Goal: Task Accomplishment & Management: Use online tool/utility

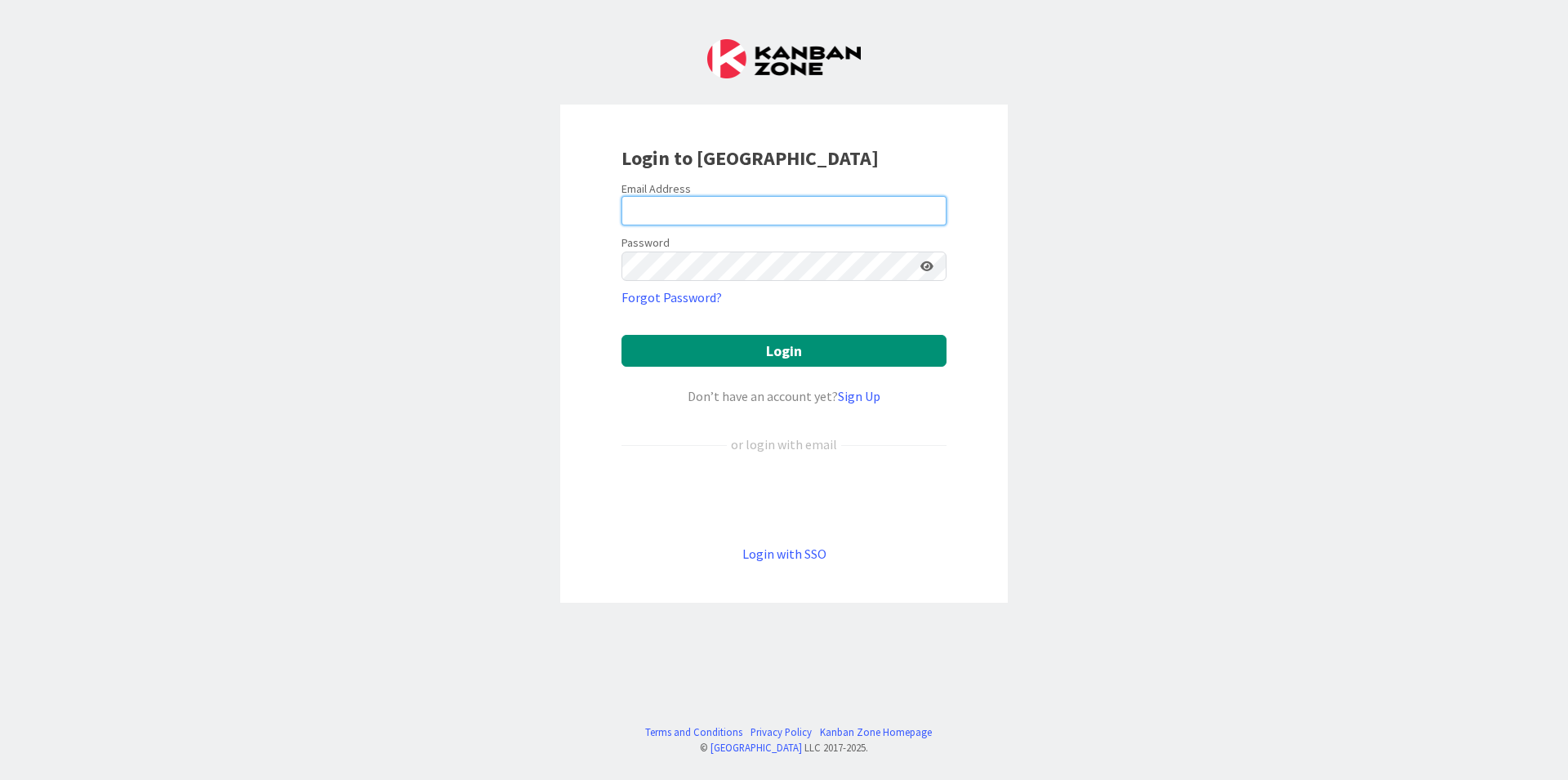
click at [755, 212] on input "email" at bounding box center [784, 210] width 325 height 29
type input "[EMAIL_ADDRESS][DOMAIN_NAME]"
click at [380, 713] on div "Login to [GEOGRAPHIC_DATA] Email Address [EMAIL_ADDRESS][DOMAIN_NAME] Password …" at bounding box center [784, 390] width 1568 height 780
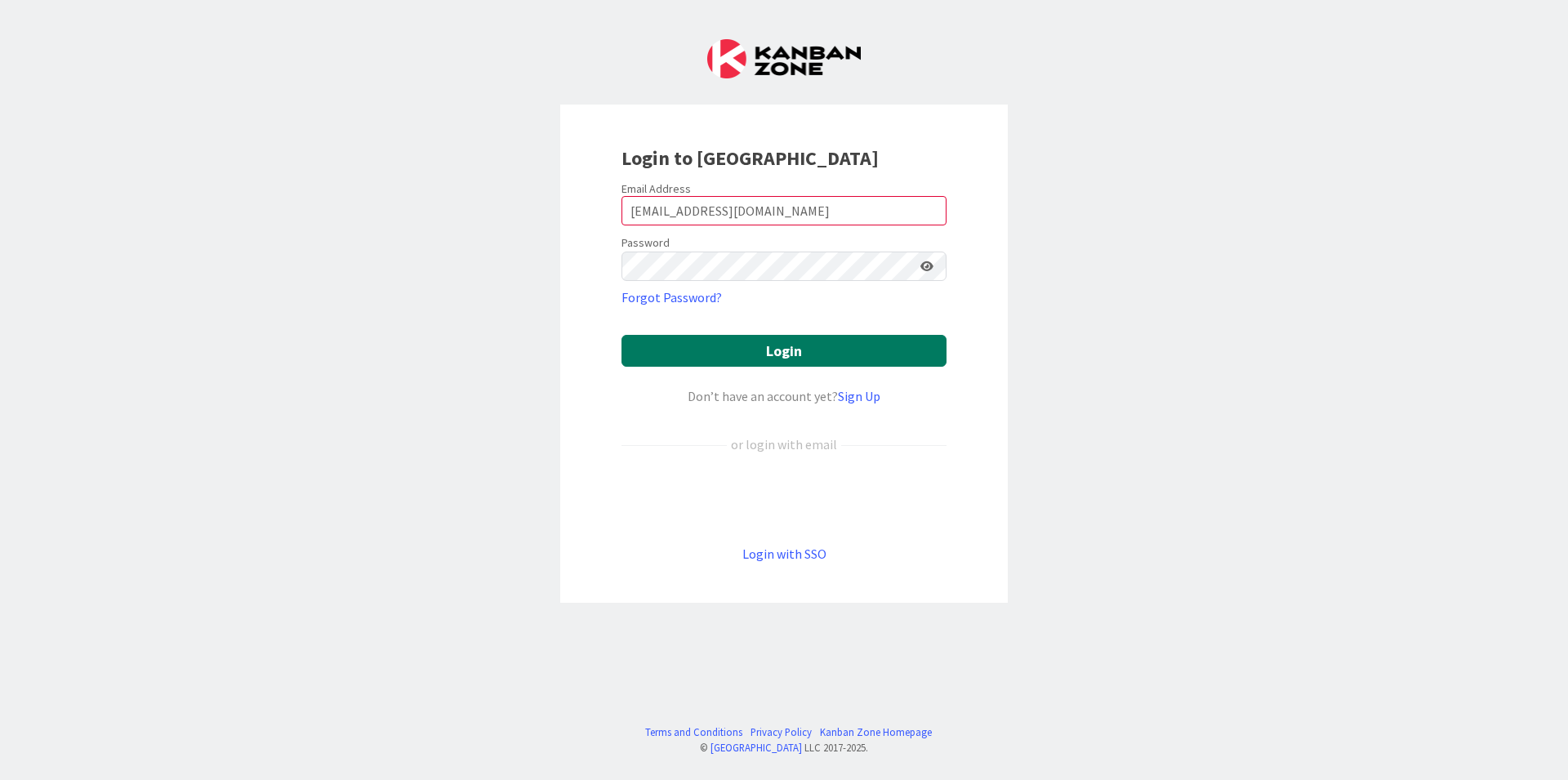
click at [797, 347] on button "Login" at bounding box center [784, 351] width 325 height 32
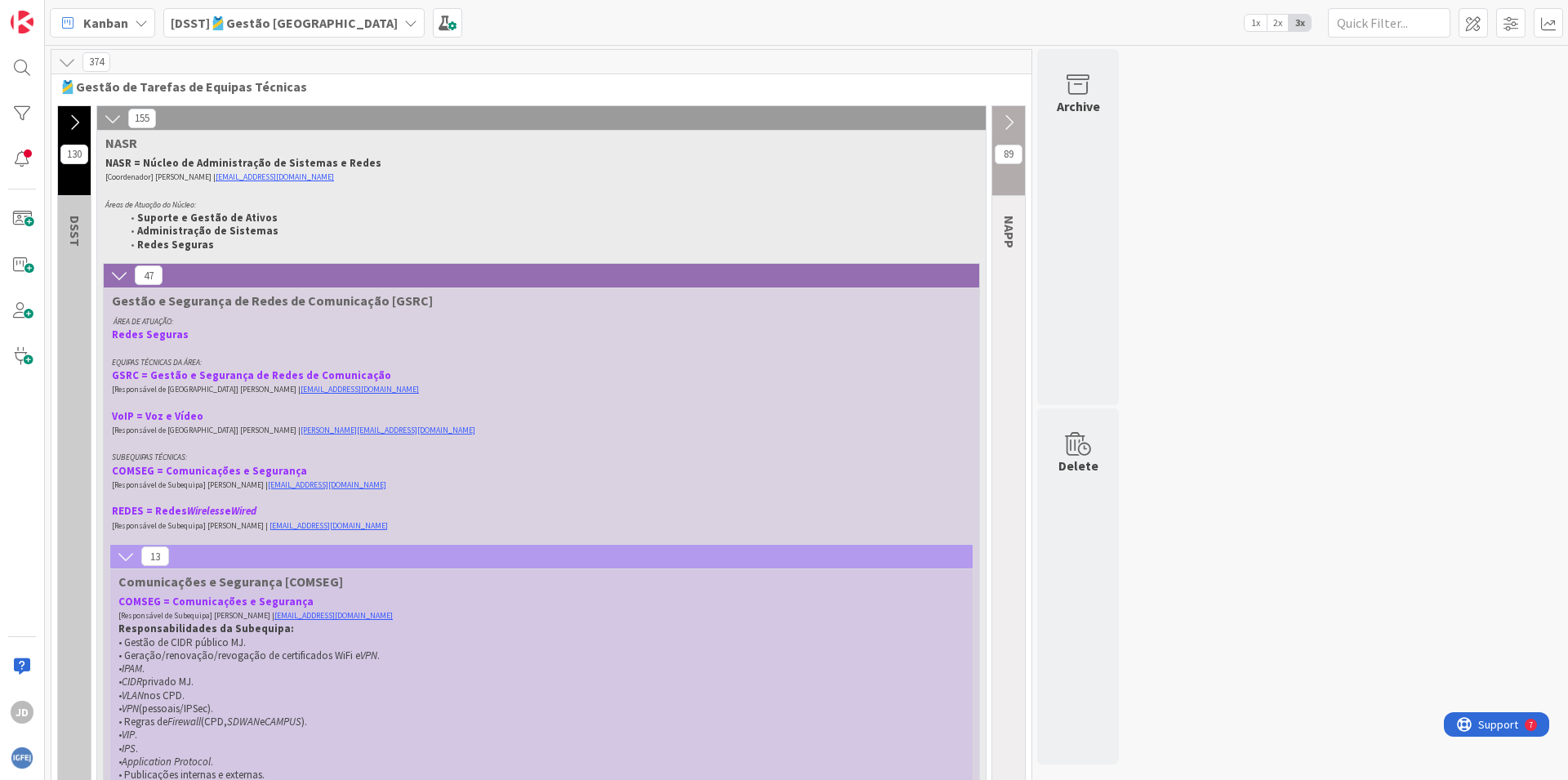
click at [233, 15] on b "[DSST]🎽Gestão [GEOGRAPHIC_DATA]" at bounding box center [284, 23] width 227 height 16
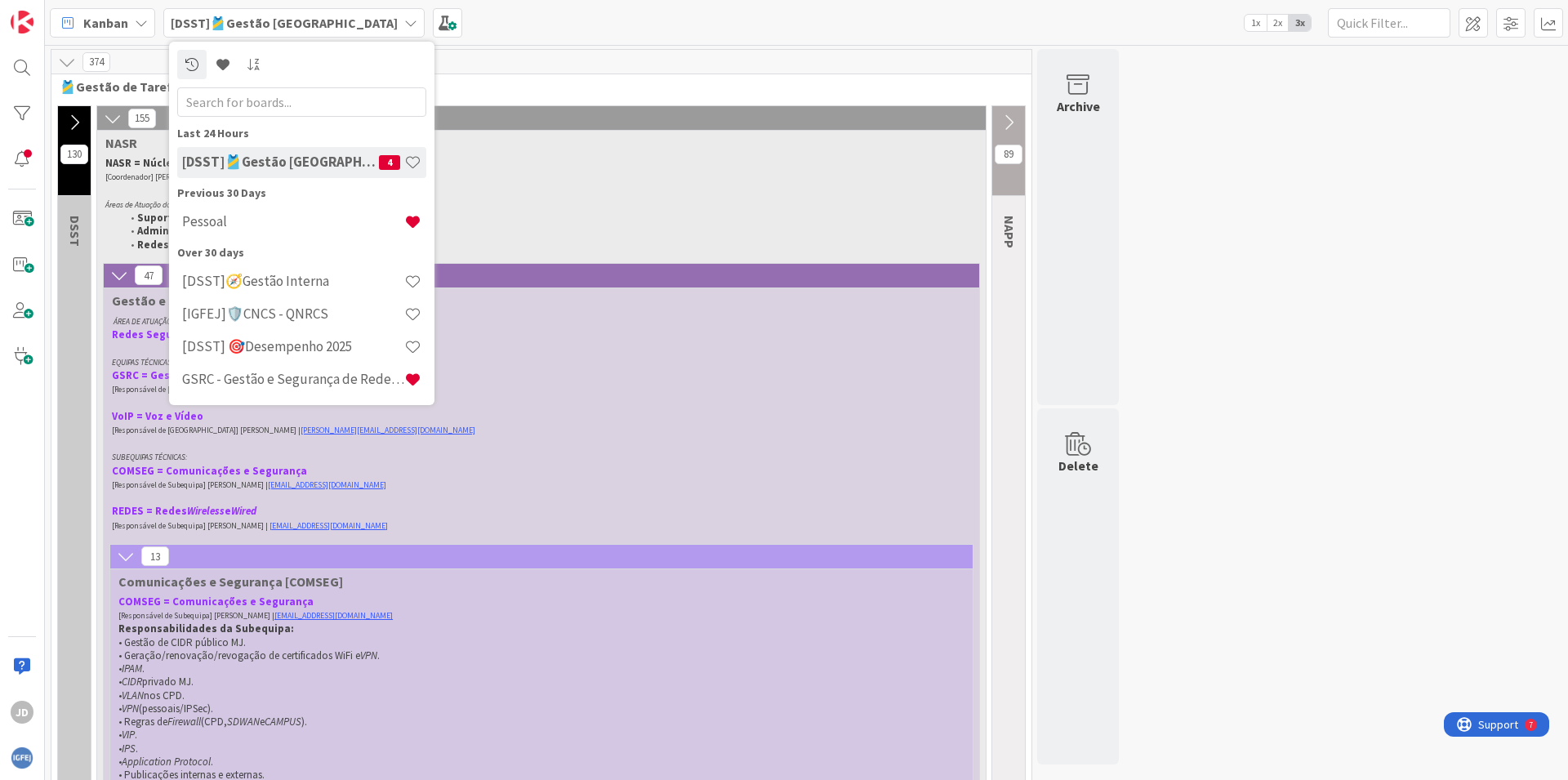
click at [149, 19] on div "Kanban" at bounding box center [102, 23] width 105 height 29
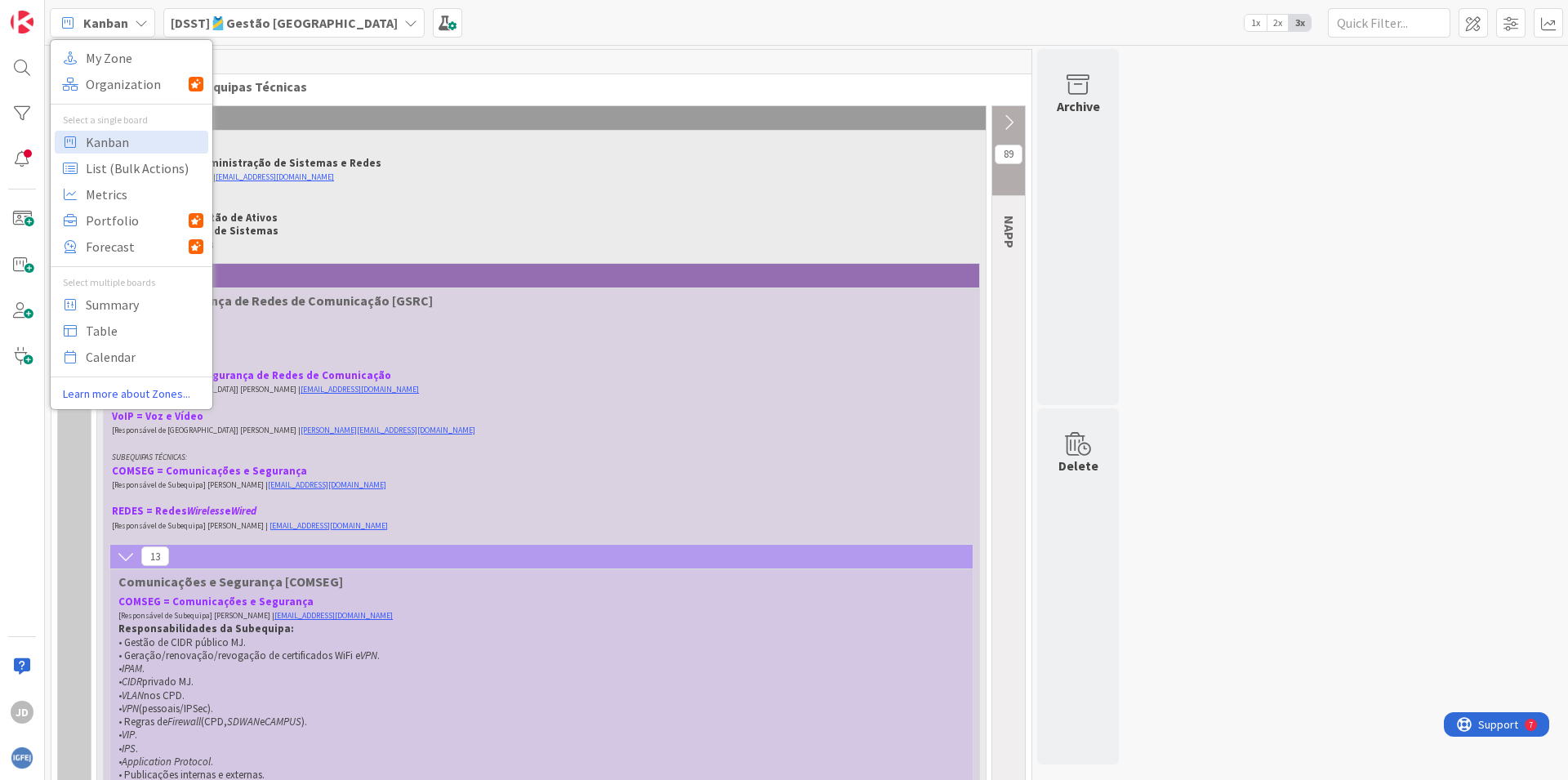
click at [238, 19] on b "[DSST]🎽Gestão [GEOGRAPHIC_DATA]" at bounding box center [284, 23] width 227 height 16
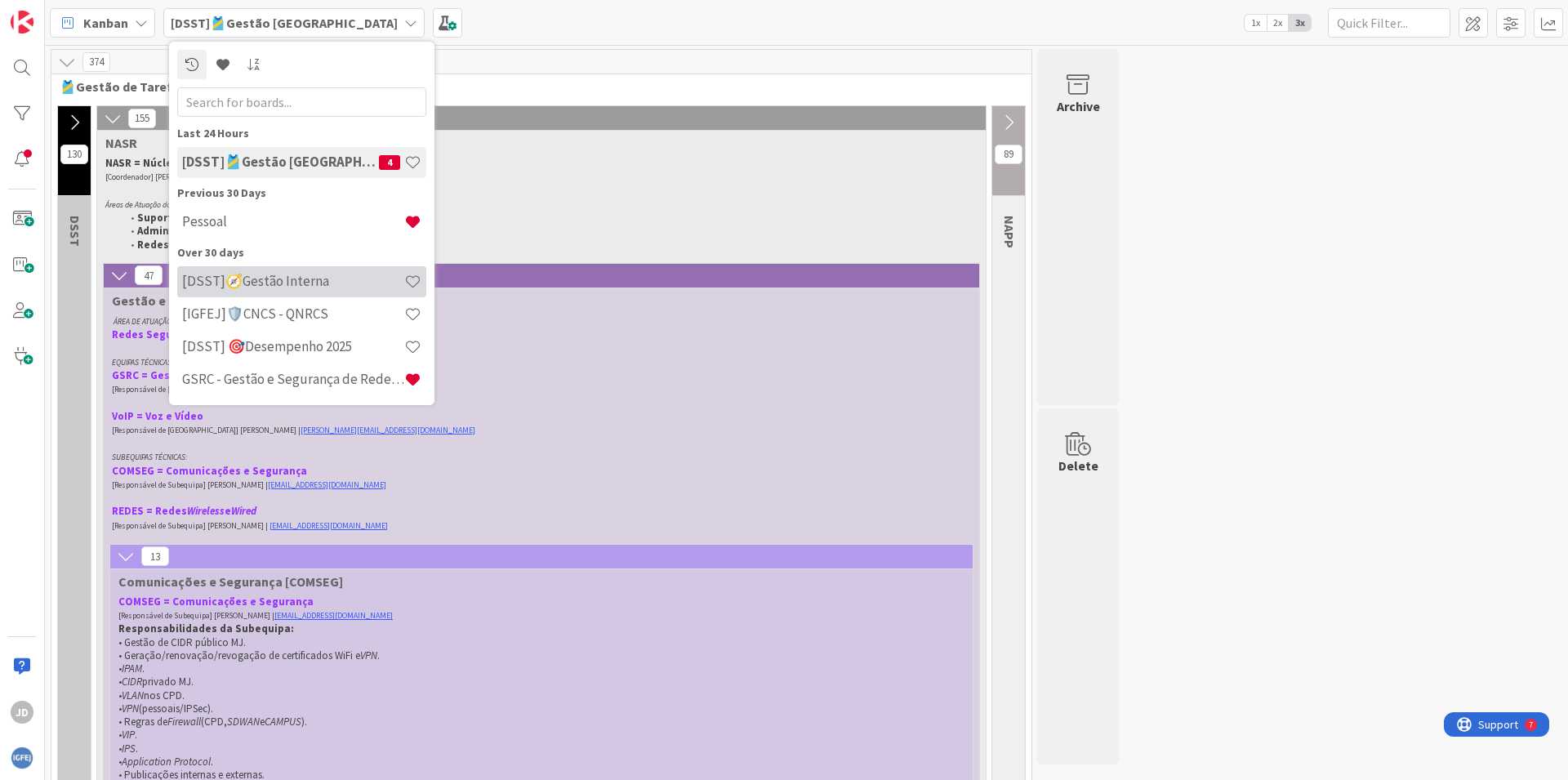
click at [237, 293] on div "[DSST]🧭Gestão Interna" at bounding box center [302, 282] width 249 height 31
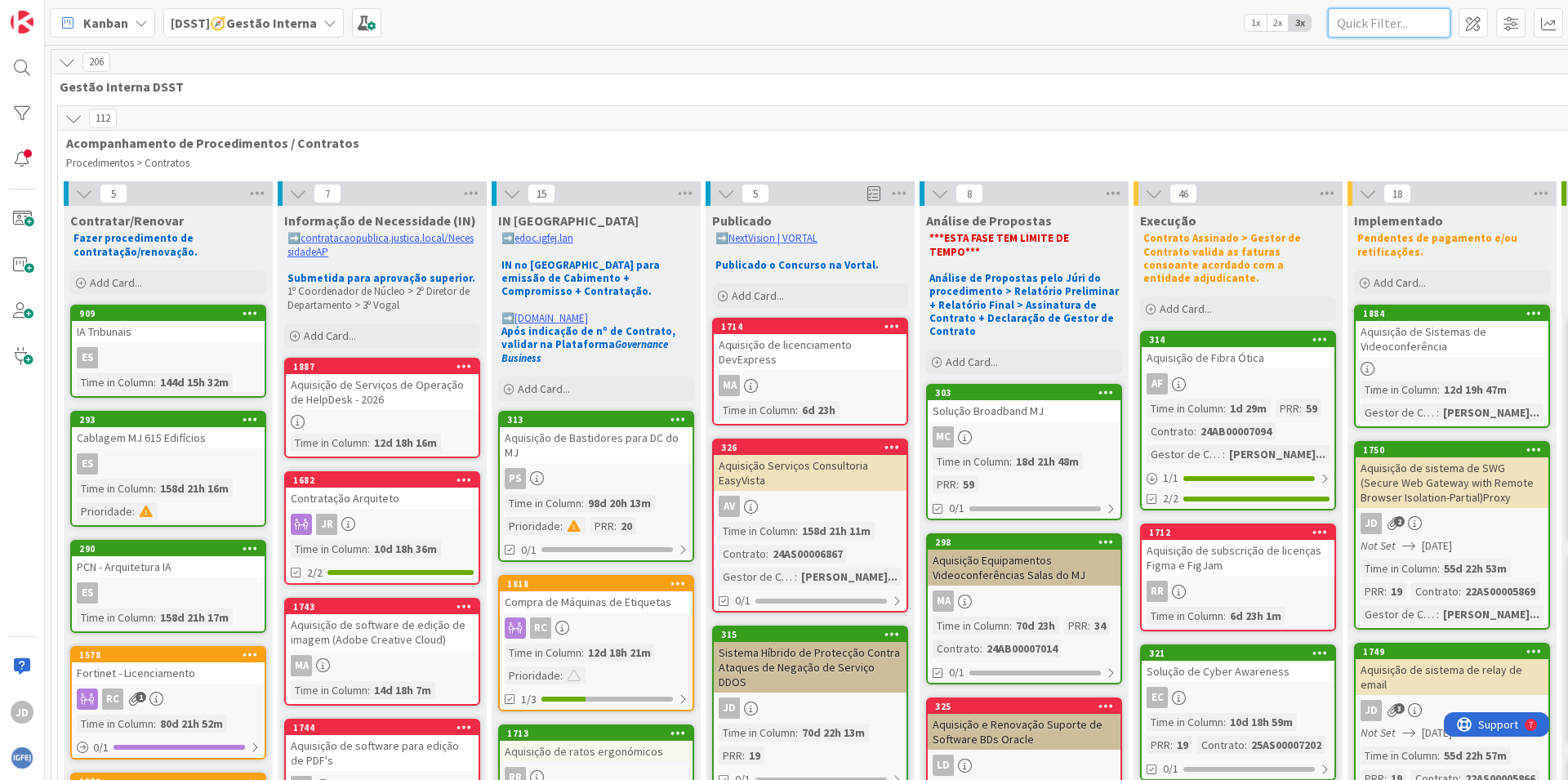
click at [1390, 23] on input "text" at bounding box center [1389, 23] width 122 height 29
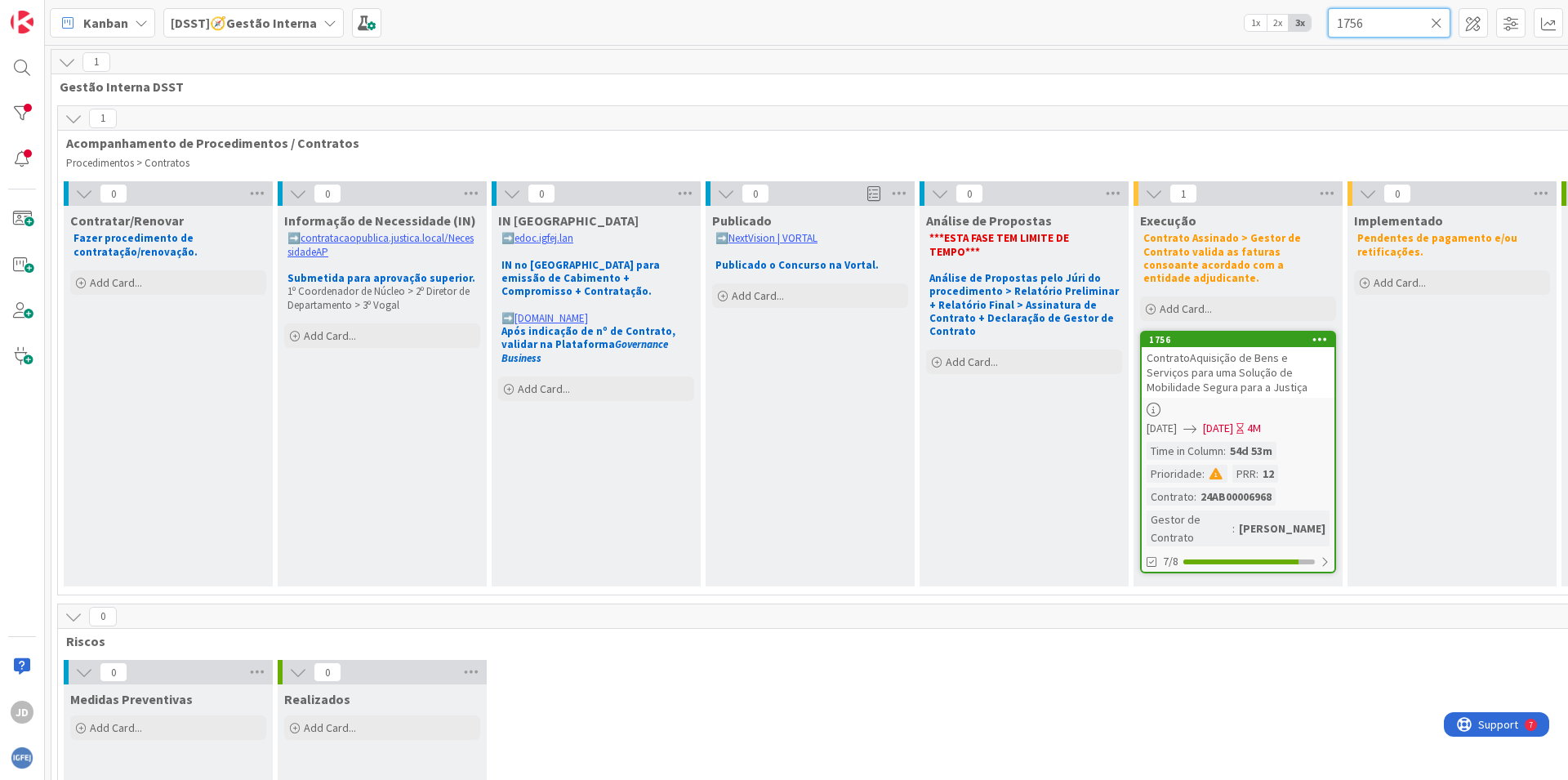
type input "1756"
click at [1287, 371] on div "ContratoAquisição de Bens e Serviços para uma Solução de Mobilidade Segura para…" at bounding box center [1237, 372] width 193 height 51
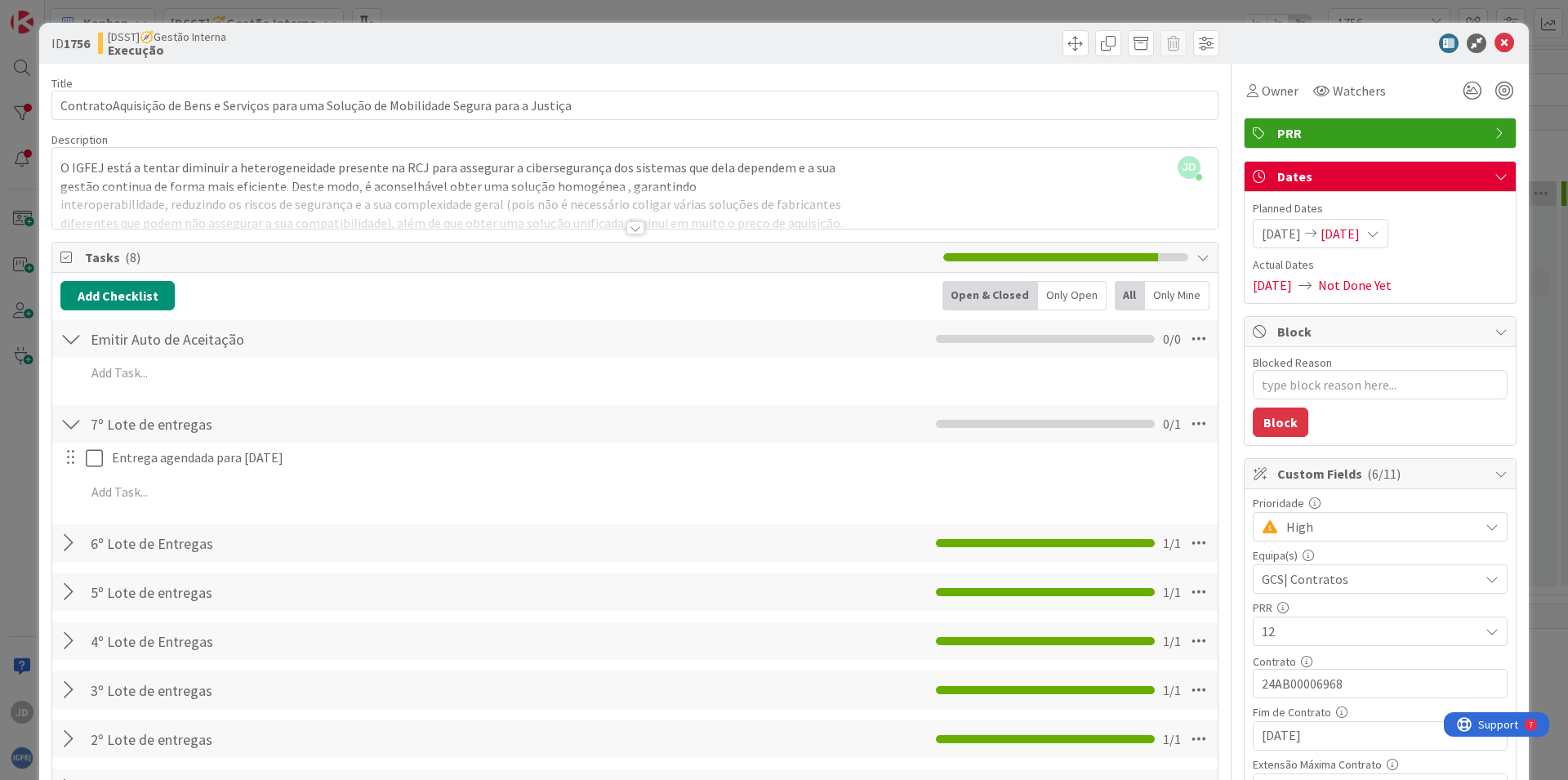
click at [626, 227] on div at bounding box center [635, 227] width 18 height 13
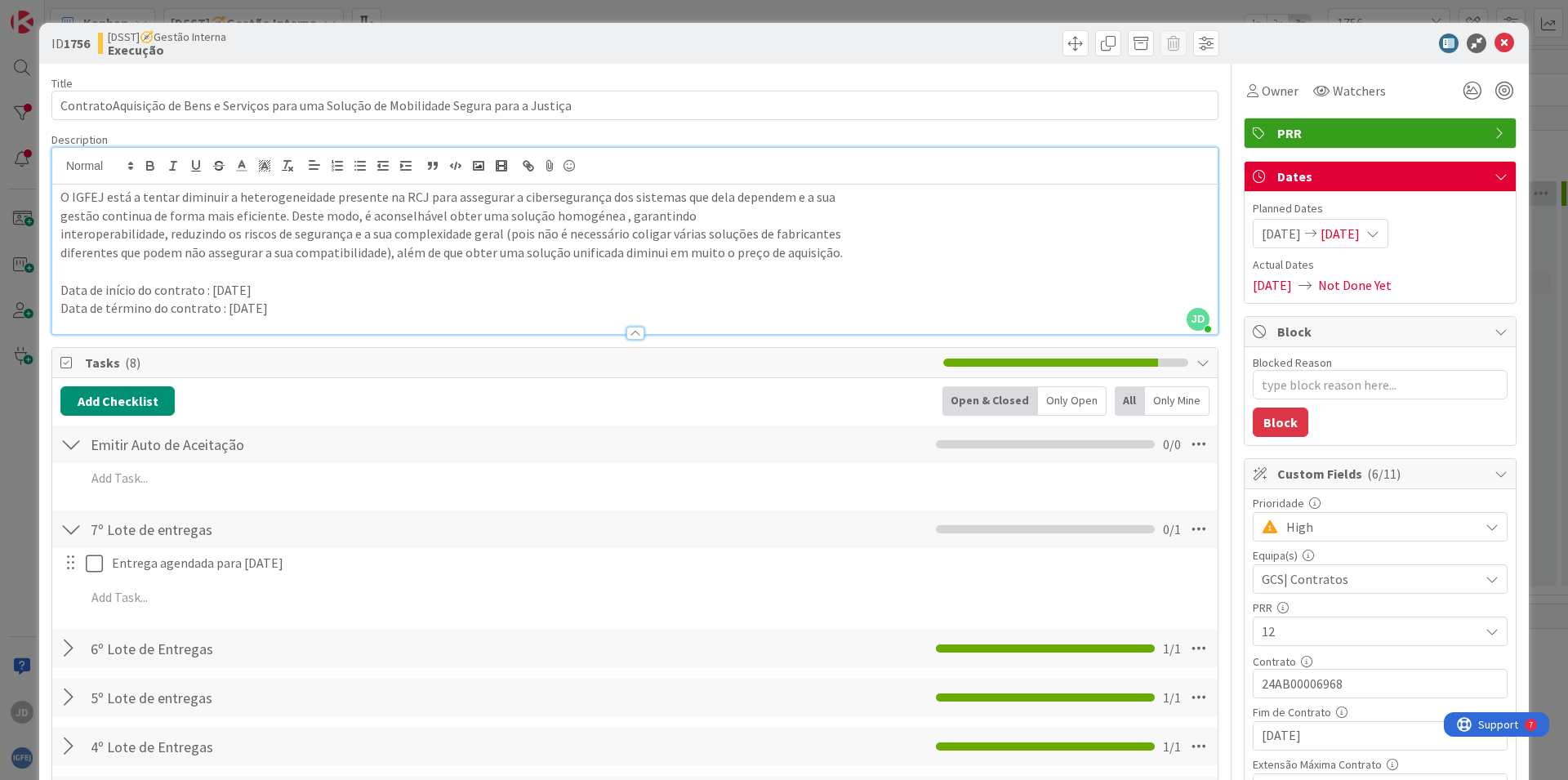
click at [1388, 235] on div "[DATE] [DATE]" at bounding box center [1321, 234] width 136 height 29
type textarea "x"
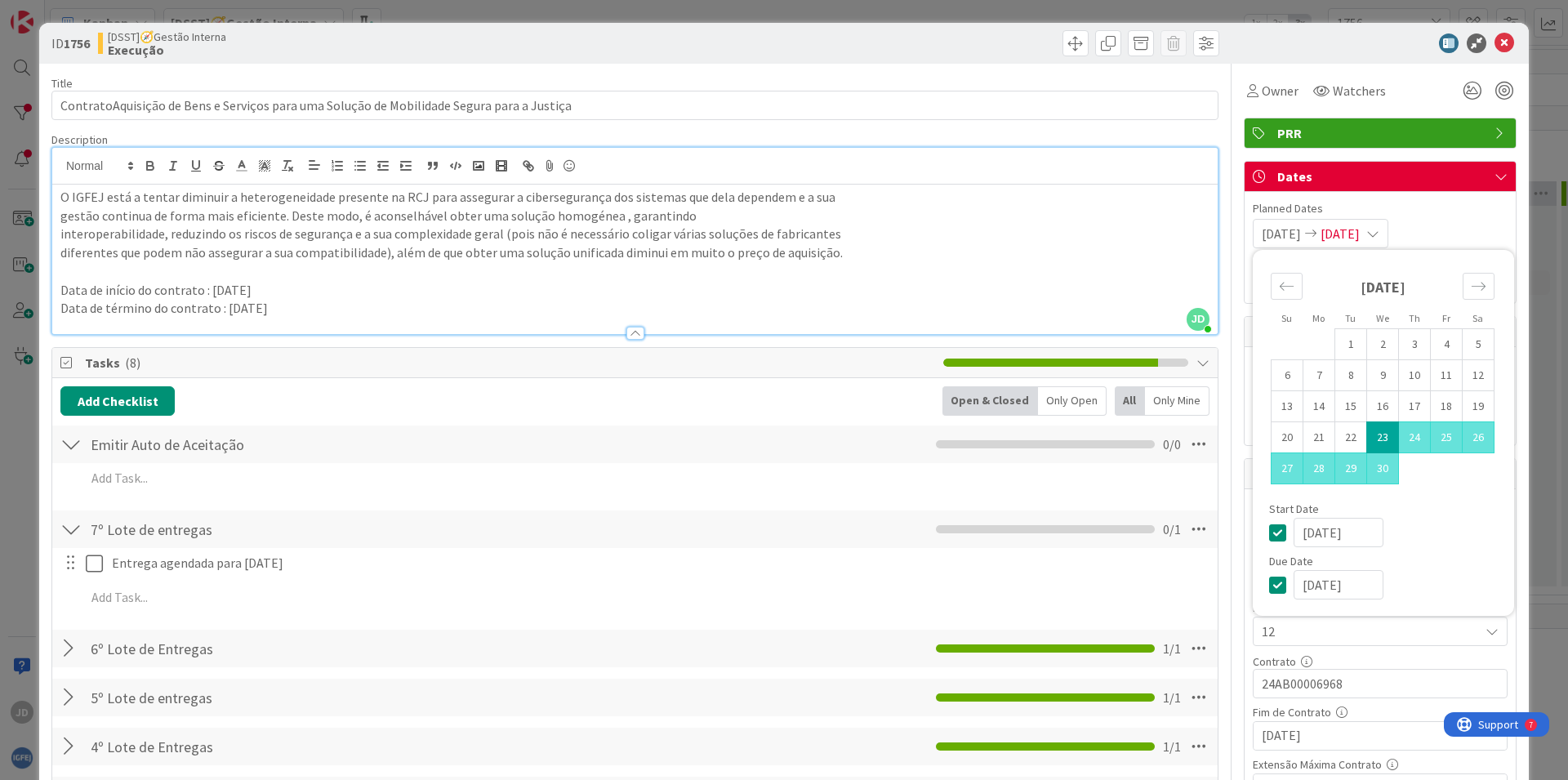
click at [1303, 578] on input "[DATE]" at bounding box center [1338, 584] width 90 height 29
click at [1315, 581] on input "[DATE]" at bounding box center [1338, 584] width 90 height 29
click at [1470, 281] on icon "Move forward to switch to the next month." at bounding box center [1477, 285] width 15 height 15
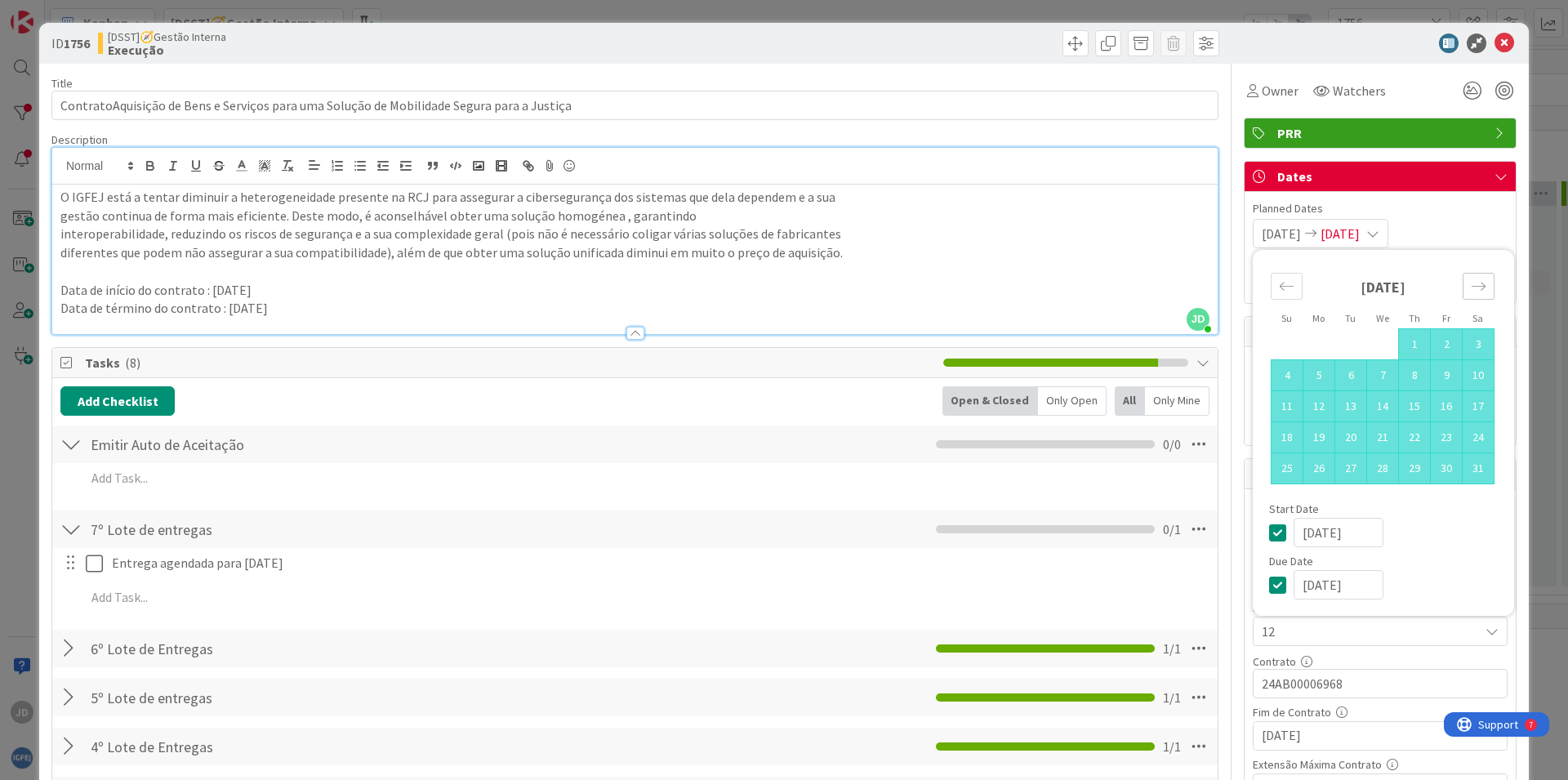
click at [1470, 281] on icon "Move forward to switch to the next month." at bounding box center [1477, 285] width 15 height 15
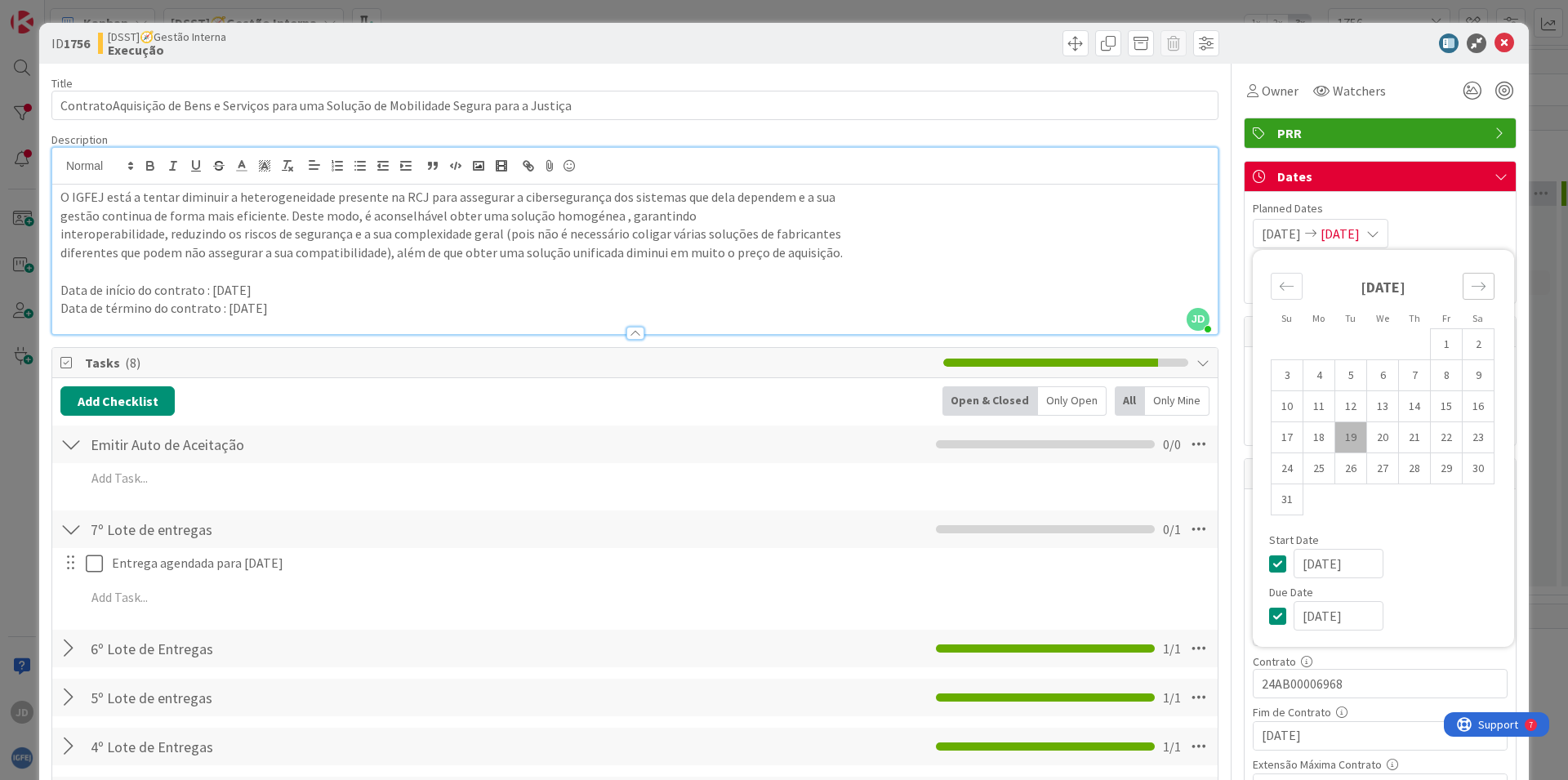
click at [1470, 281] on icon "Move forward to switch to the next month." at bounding box center [1477, 285] width 15 height 15
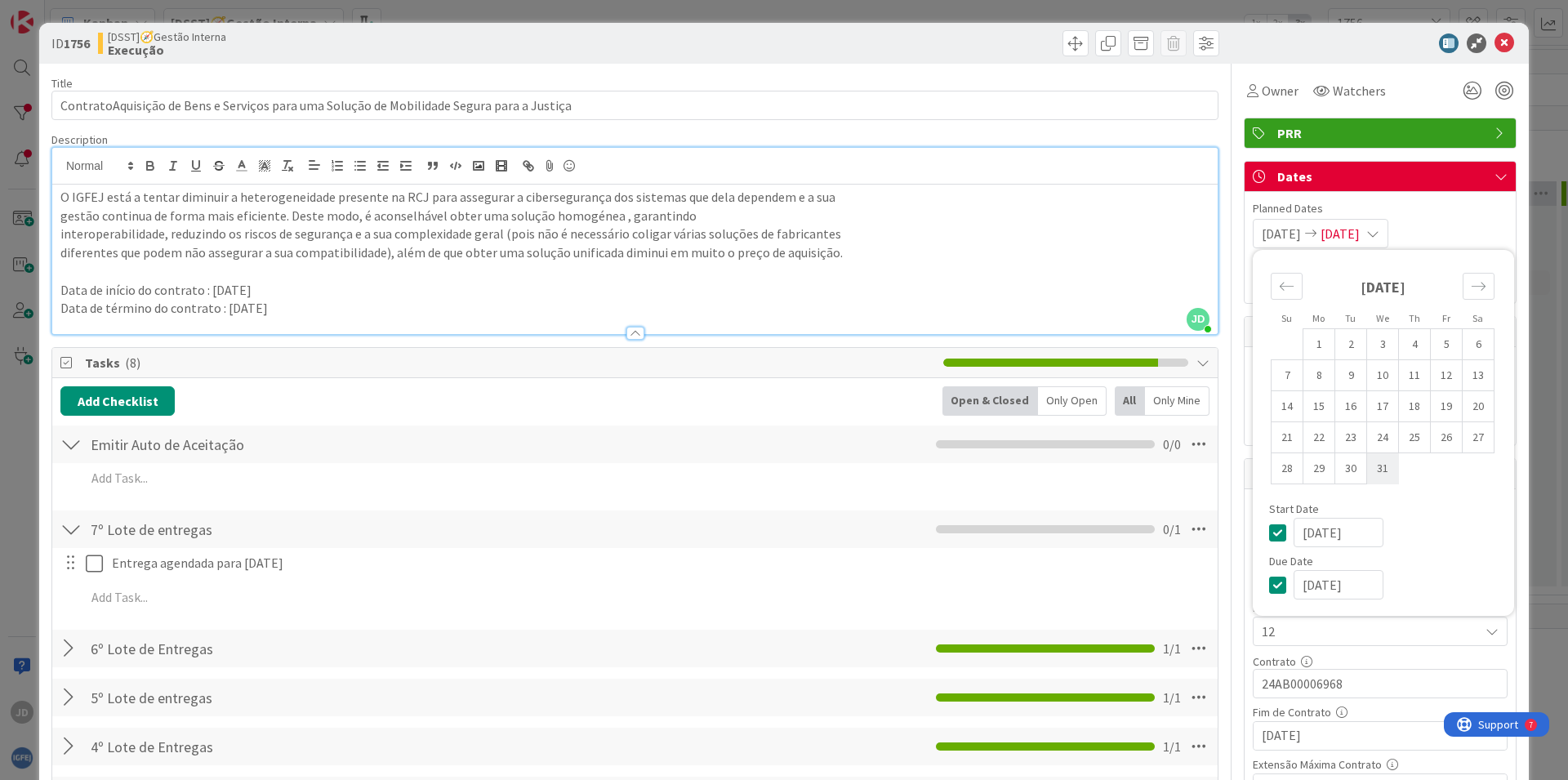
click at [1368, 475] on td "31" at bounding box center [1382, 468] width 32 height 31
type input "[DATE]"
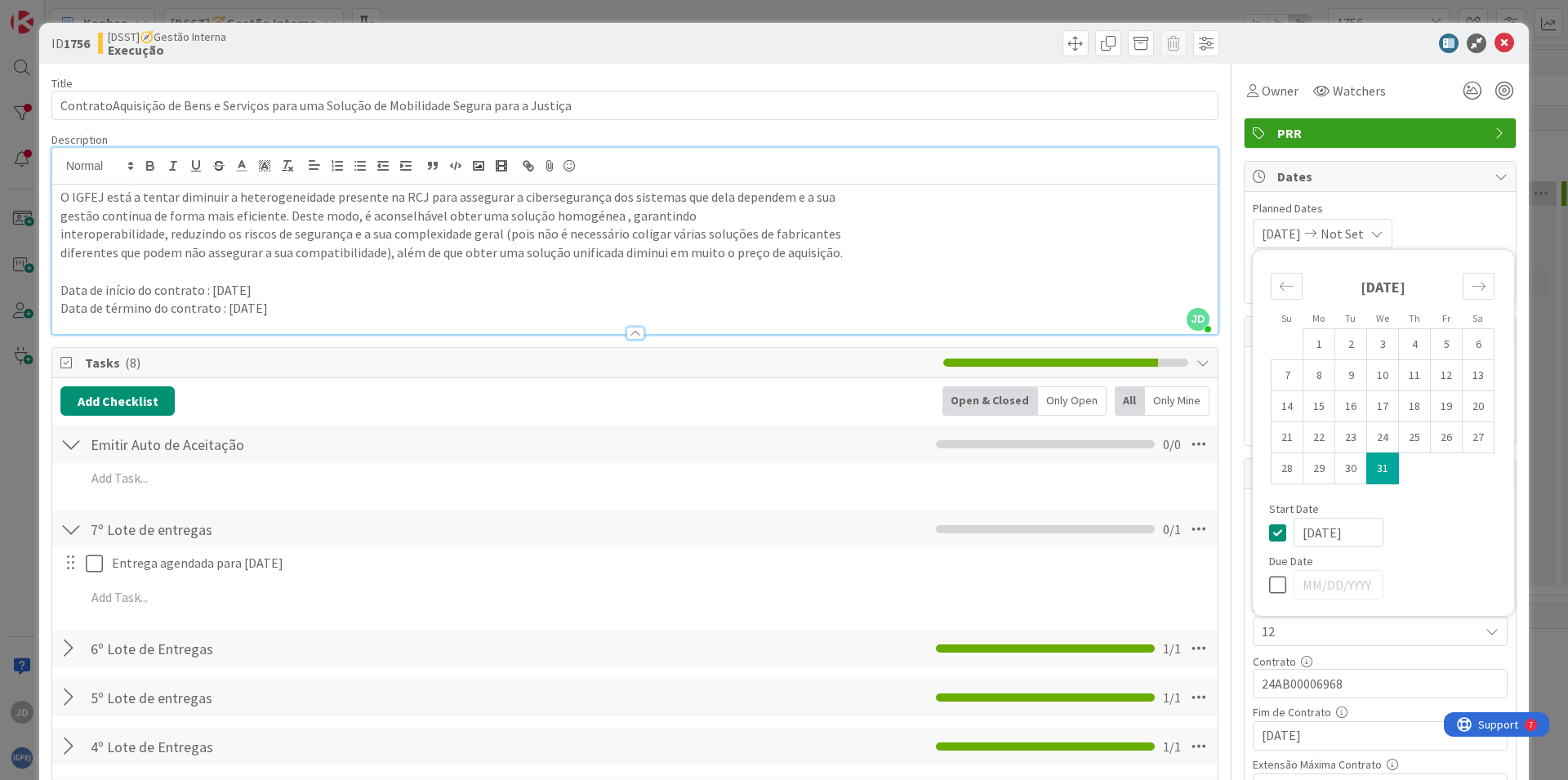
type textarea "x"
click at [1368, 475] on td "31" at bounding box center [1382, 468] width 32 height 31
type input "[DATE]"
type textarea "x"
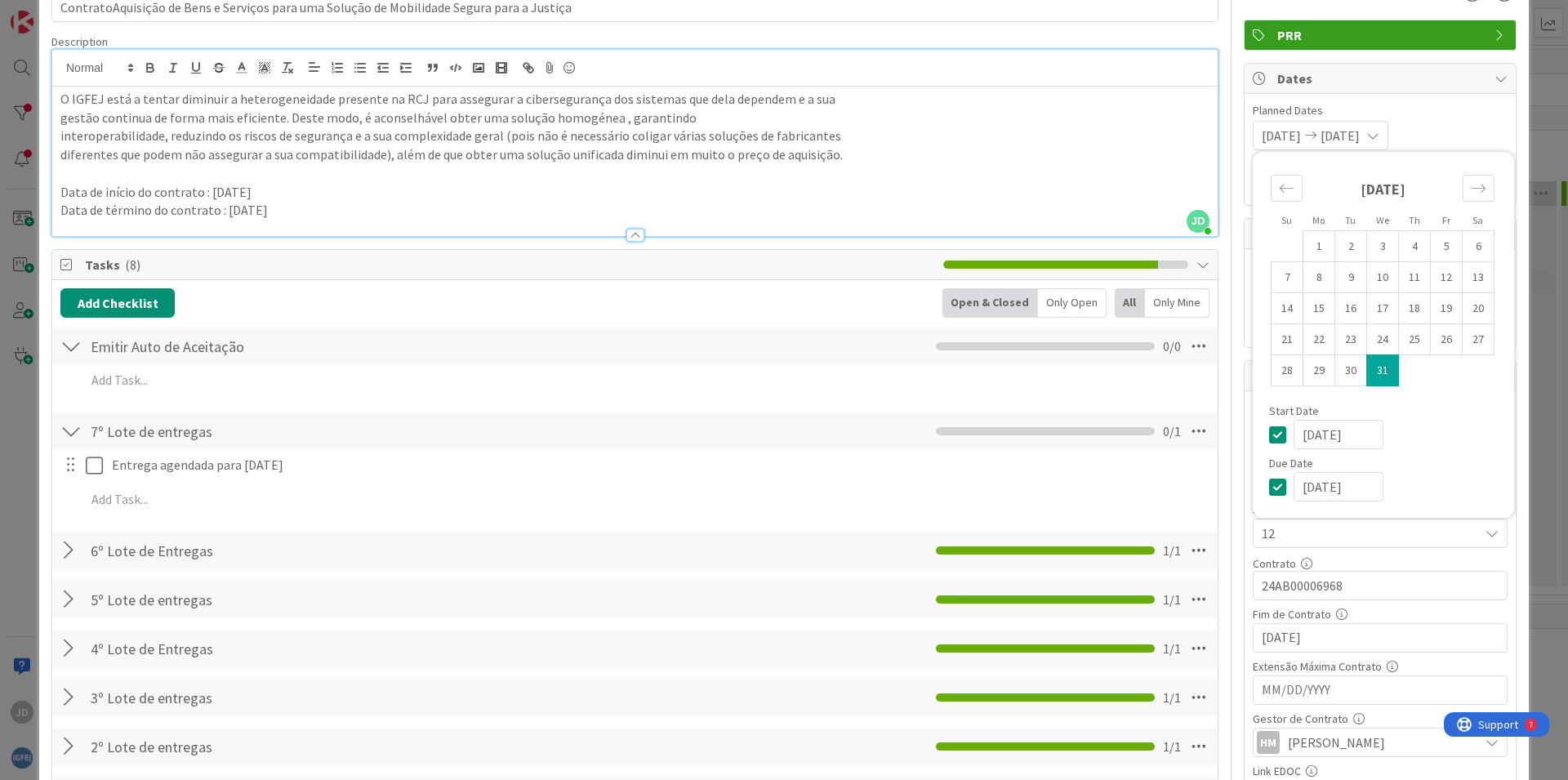
click at [1269, 486] on icon at bounding box center [1281, 486] width 24 height 20
type textarea "x"
click at [1279, 181] on icon "Move backward to switch to the previous month." at bounding box center [1286, 188] width 15 height 15
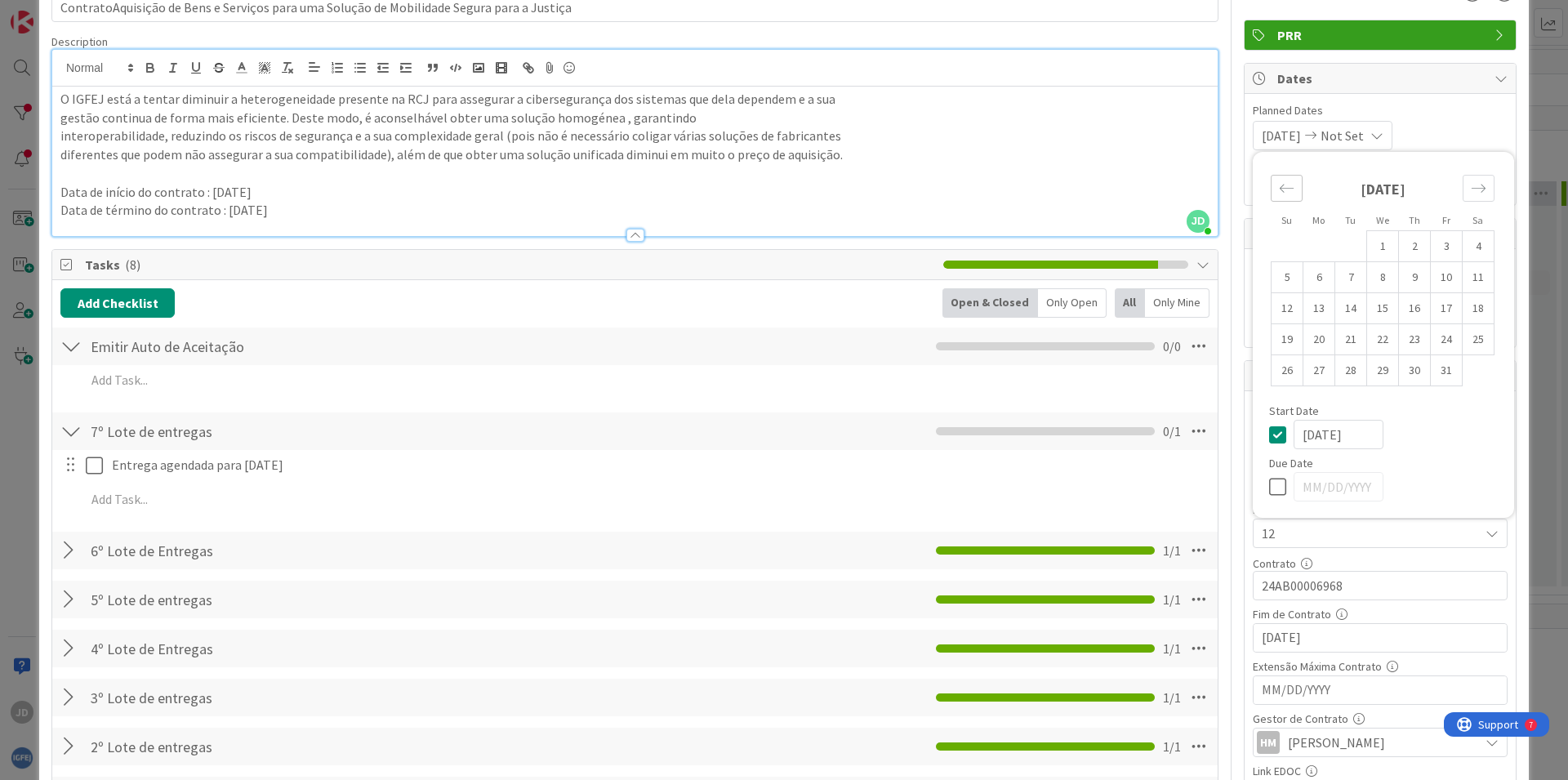
click at [1279, 181] on icon "Move backward to switch to the previous month." at bounding box center [1286, 188] width 15 height 15
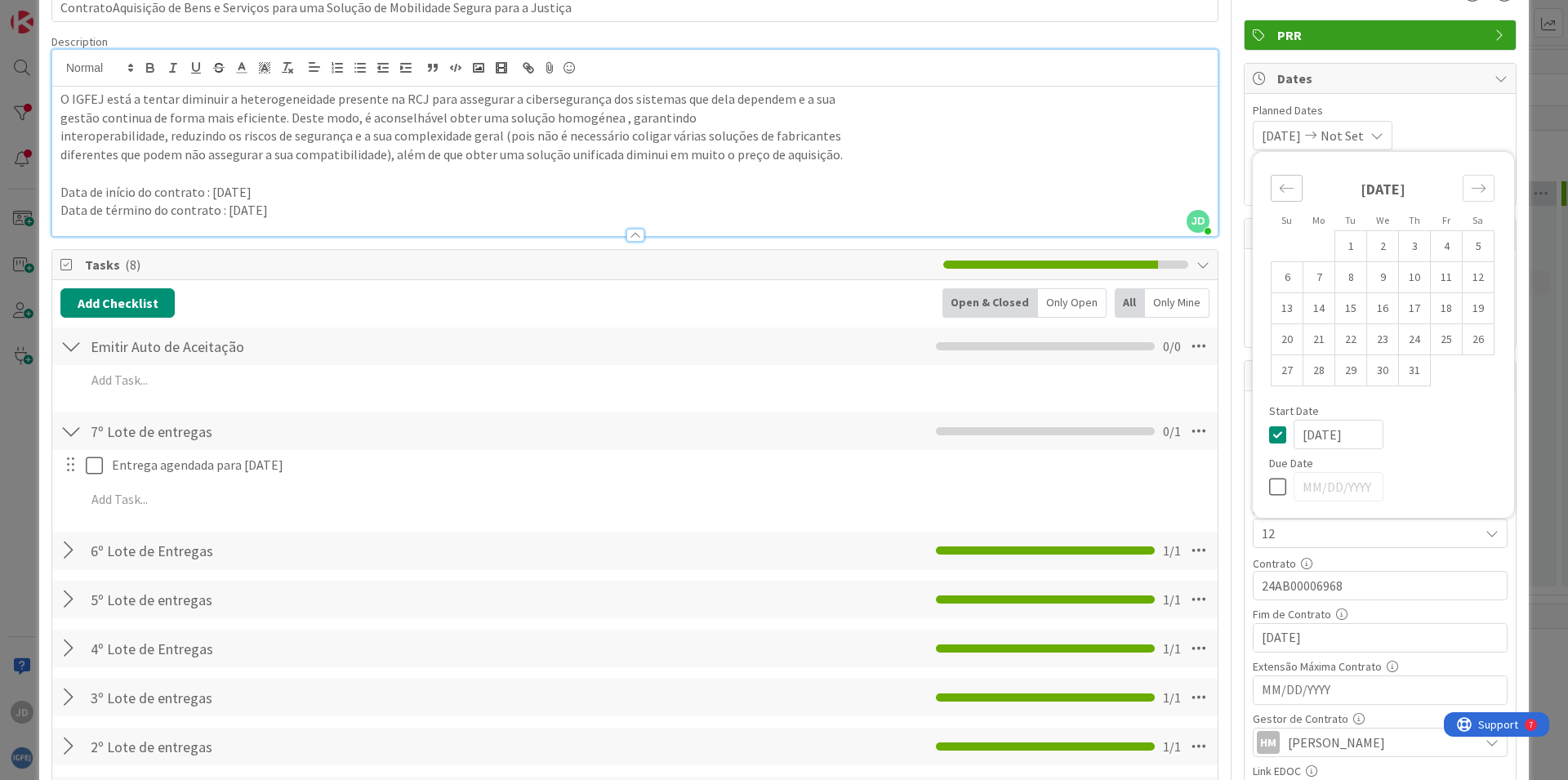
click at [1279, 181] on icon "Move backward to switch to the previous month." at bounding box center [1286, 188] width 15 height 15
click at [1367, 339] on td "23" at bounding box center [1382, 340] width 32 height 31
type input "[DATE]"
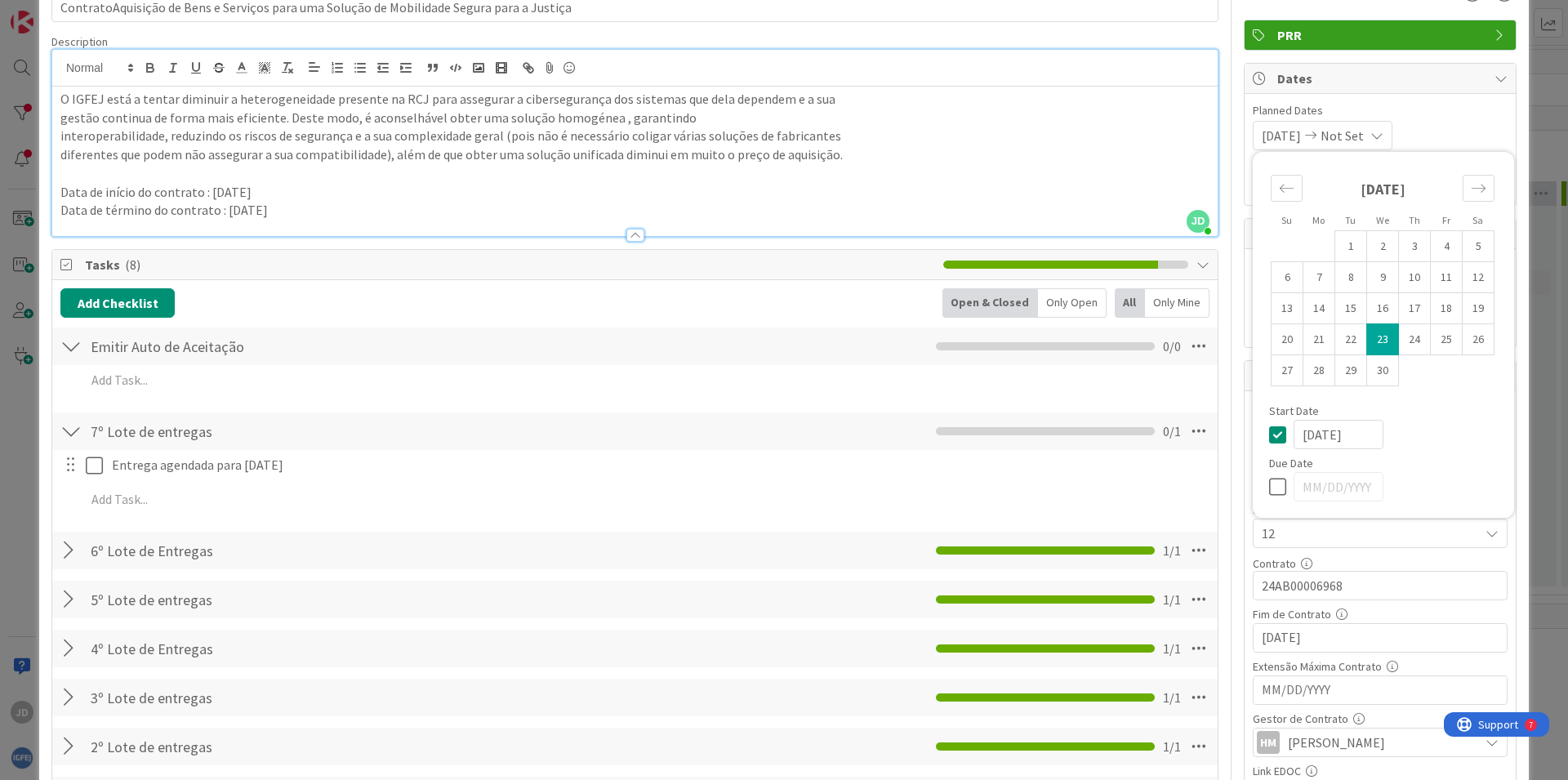
type textarea "x"
click at [1269, 439] on icon at bounding box center [1281, 435] width 24 height 20
type textarea "x"
click at [1269, 437] on icon at bounding box center [1281, 435] width 24 height 20
type input "[DATE]"
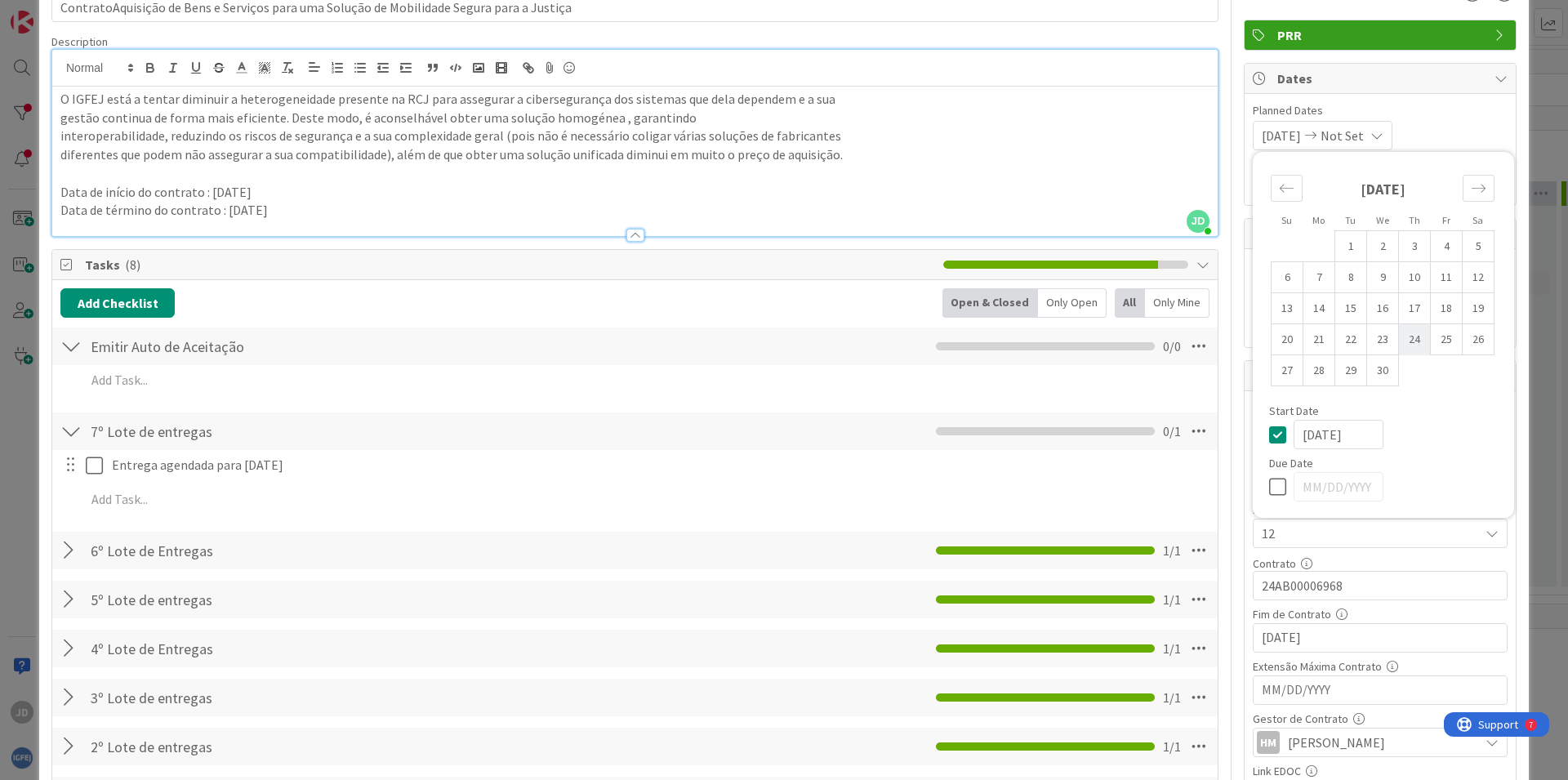
type textarea "x"
click at [1374, 334] on td "23" at bounding box center [1382, 340] width 32 height 31
type input "[DATE]"
type textarea "x"
click at [1269, 488] on icon at bounding box center [1281, 486] width 24 height 20
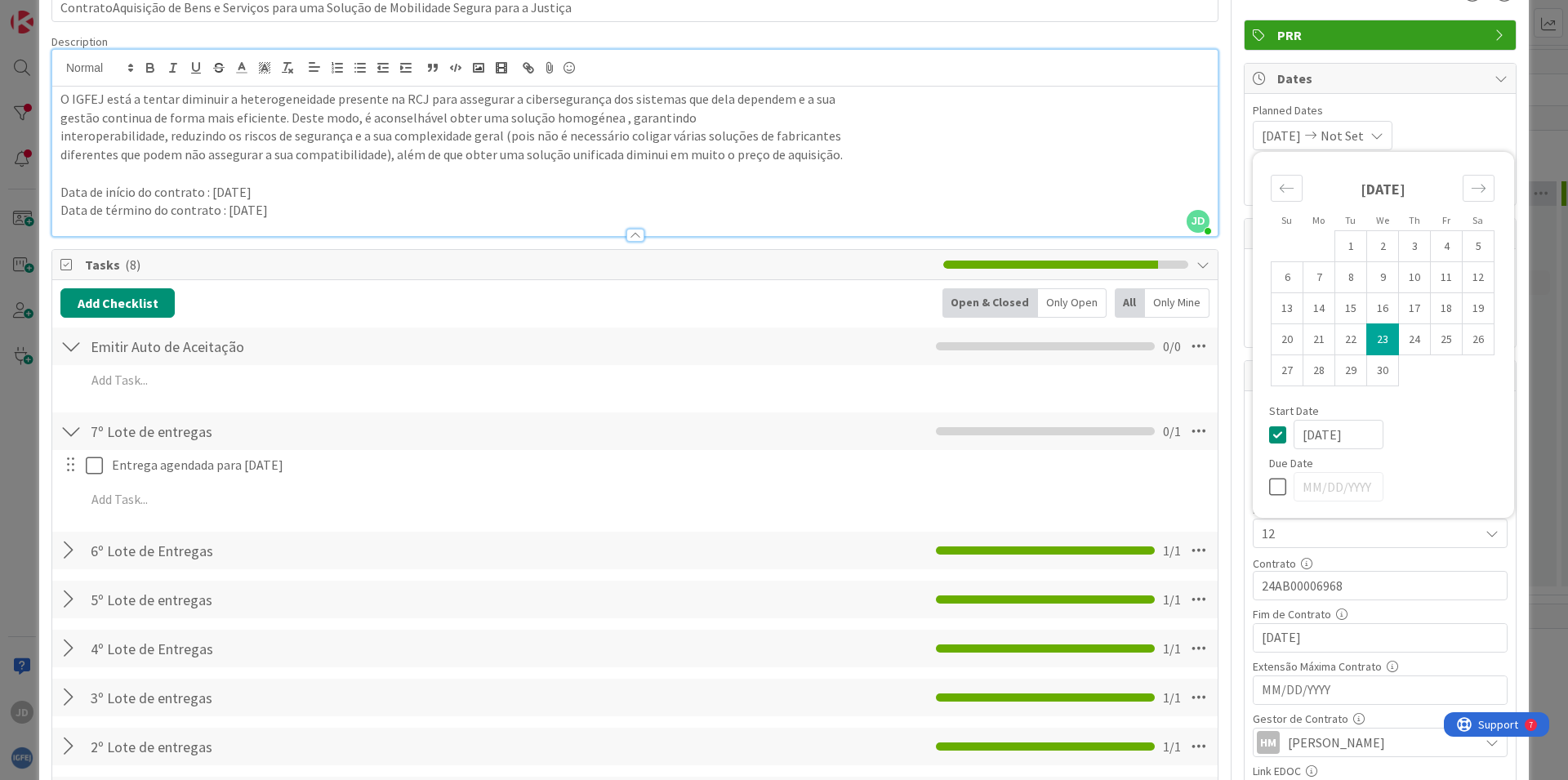
type input "[DATE]"
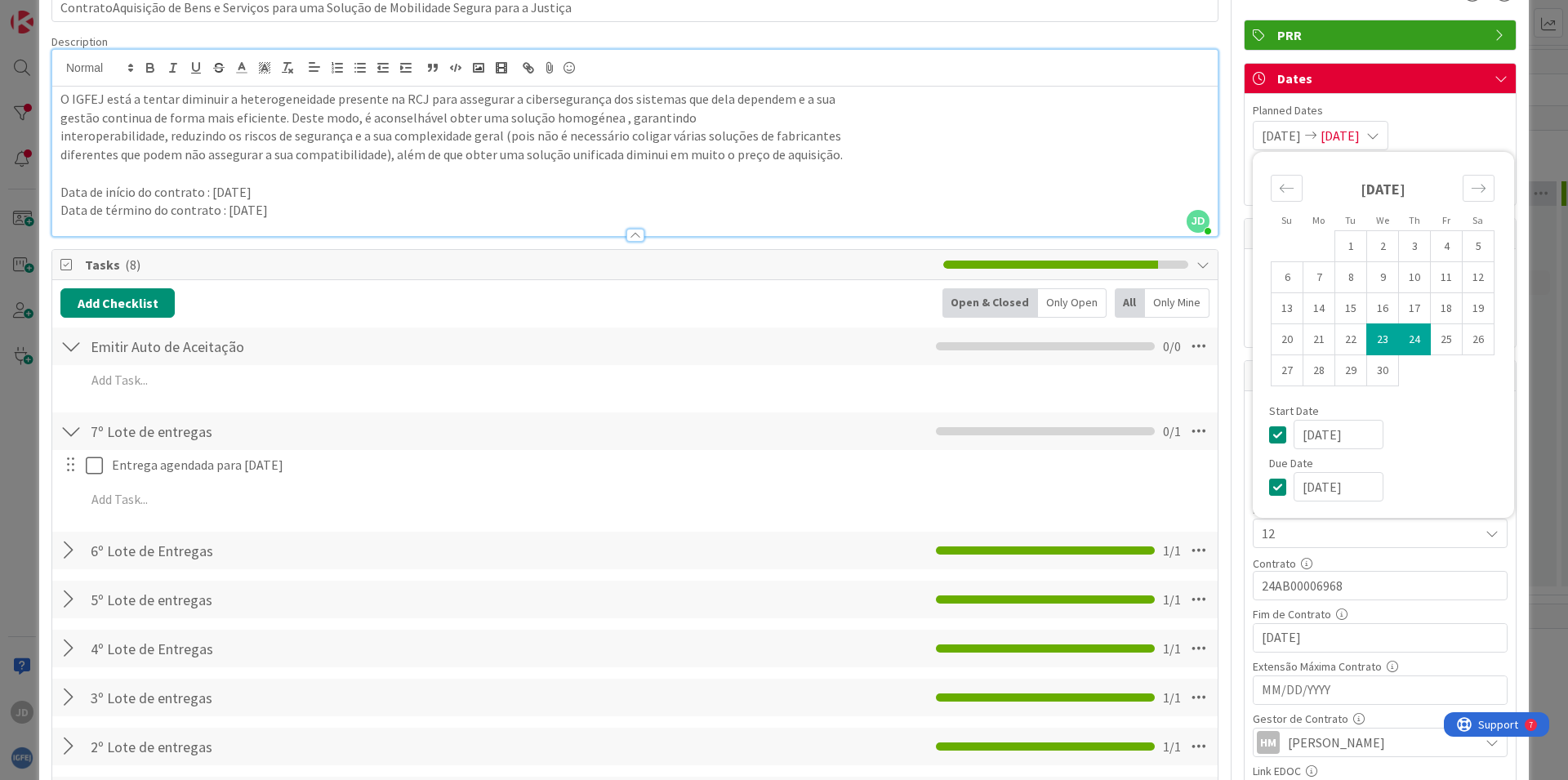
type textarea "x"
click at [1294, 486] on input "[DATE]" at bounding box center [1338, 486] width 90 height 29
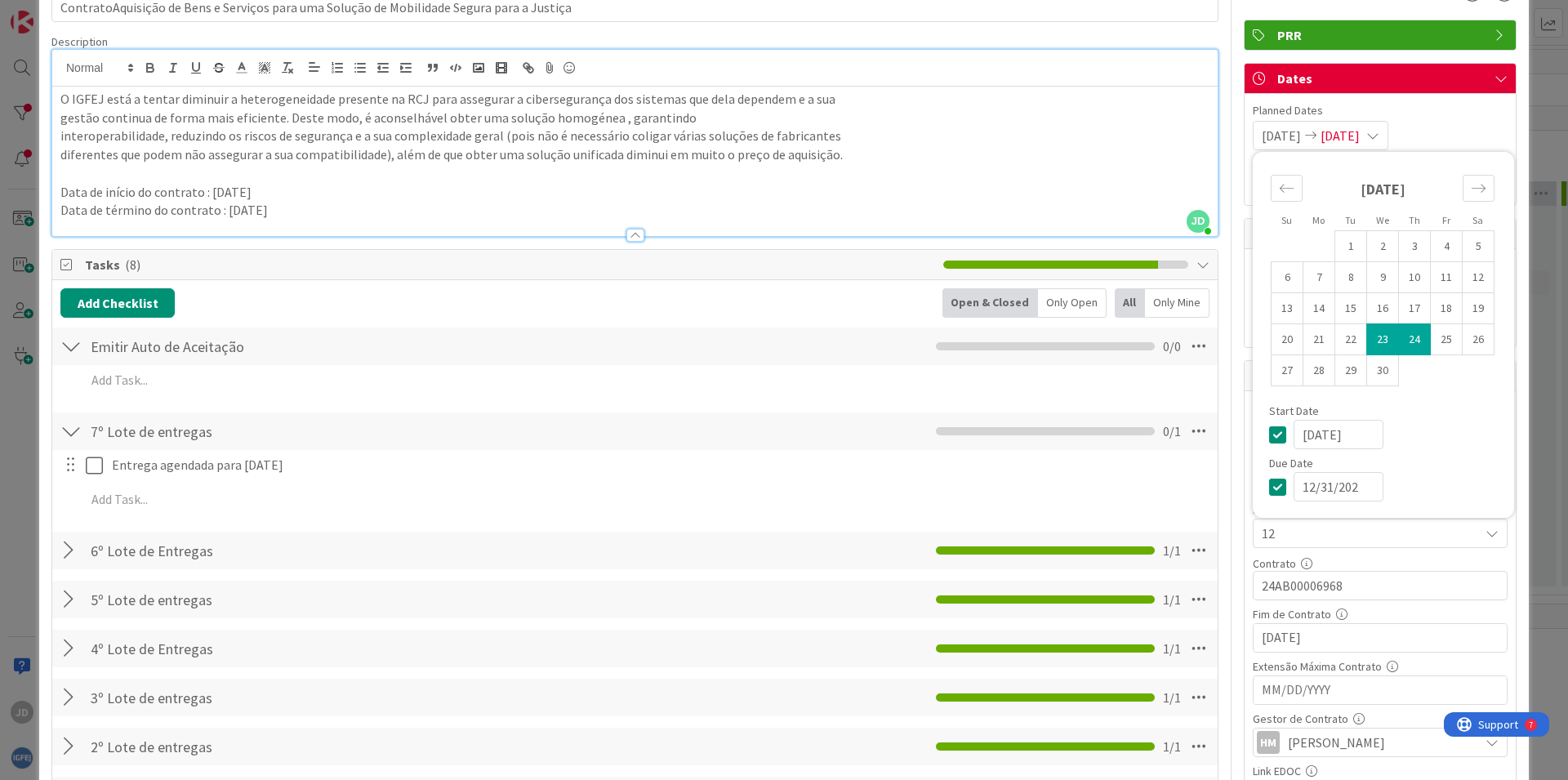
type input "[DATE]"
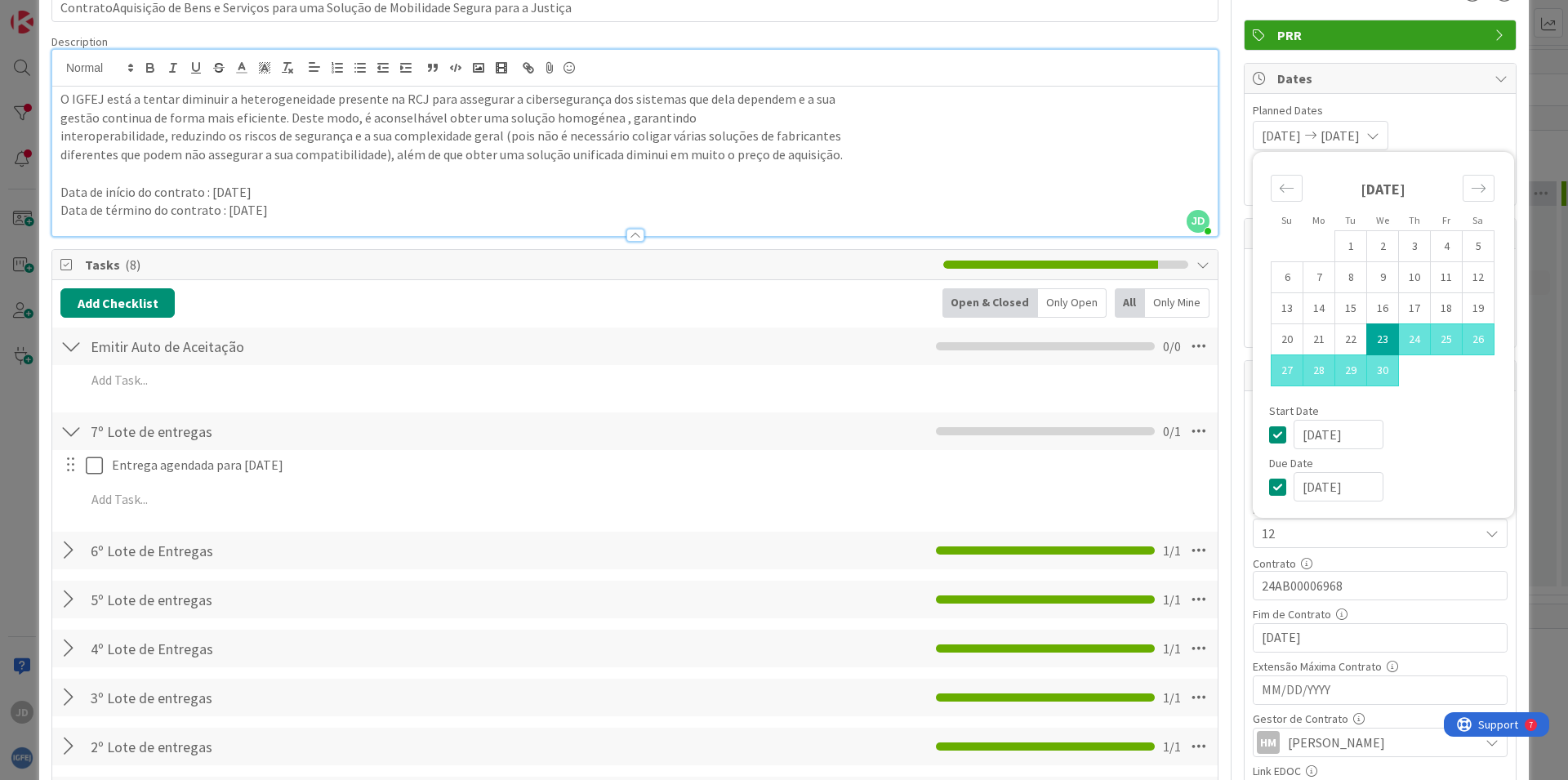
type textarea "x"
type input "[DATE]"
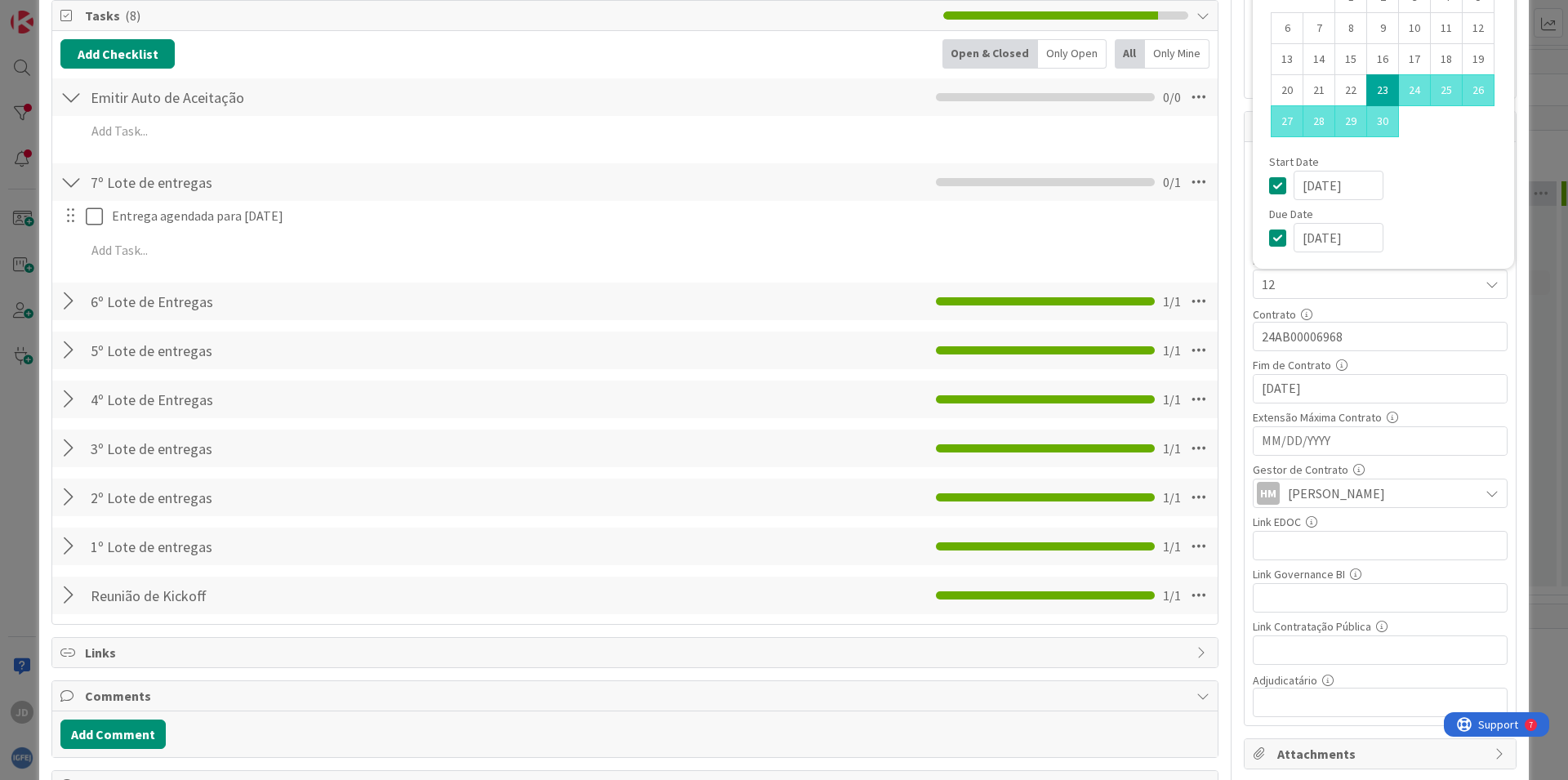
scroll to position [342, 0]
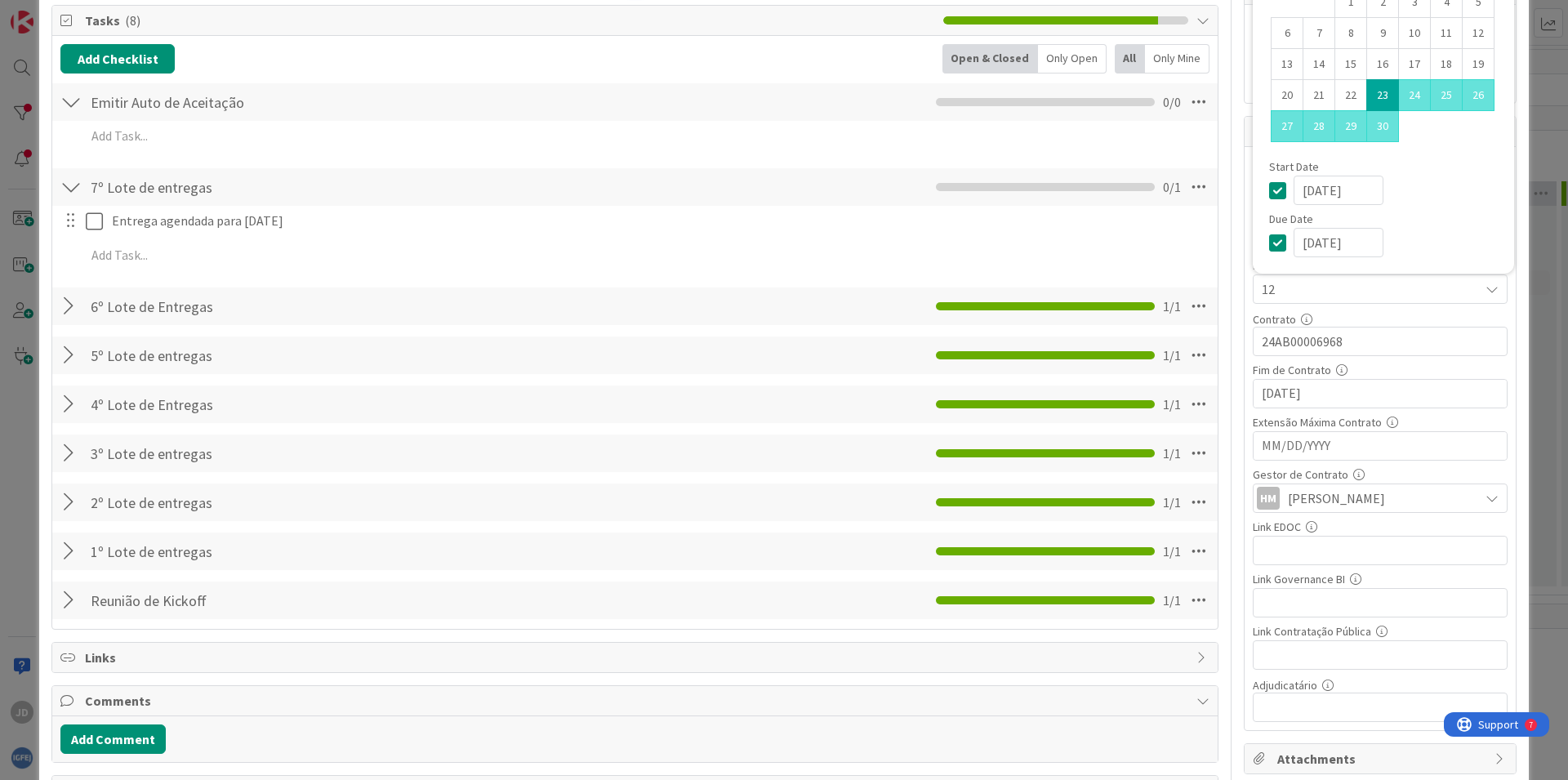
click at [67, 554] on div at bounding box center [71, 551] width 21 height 29
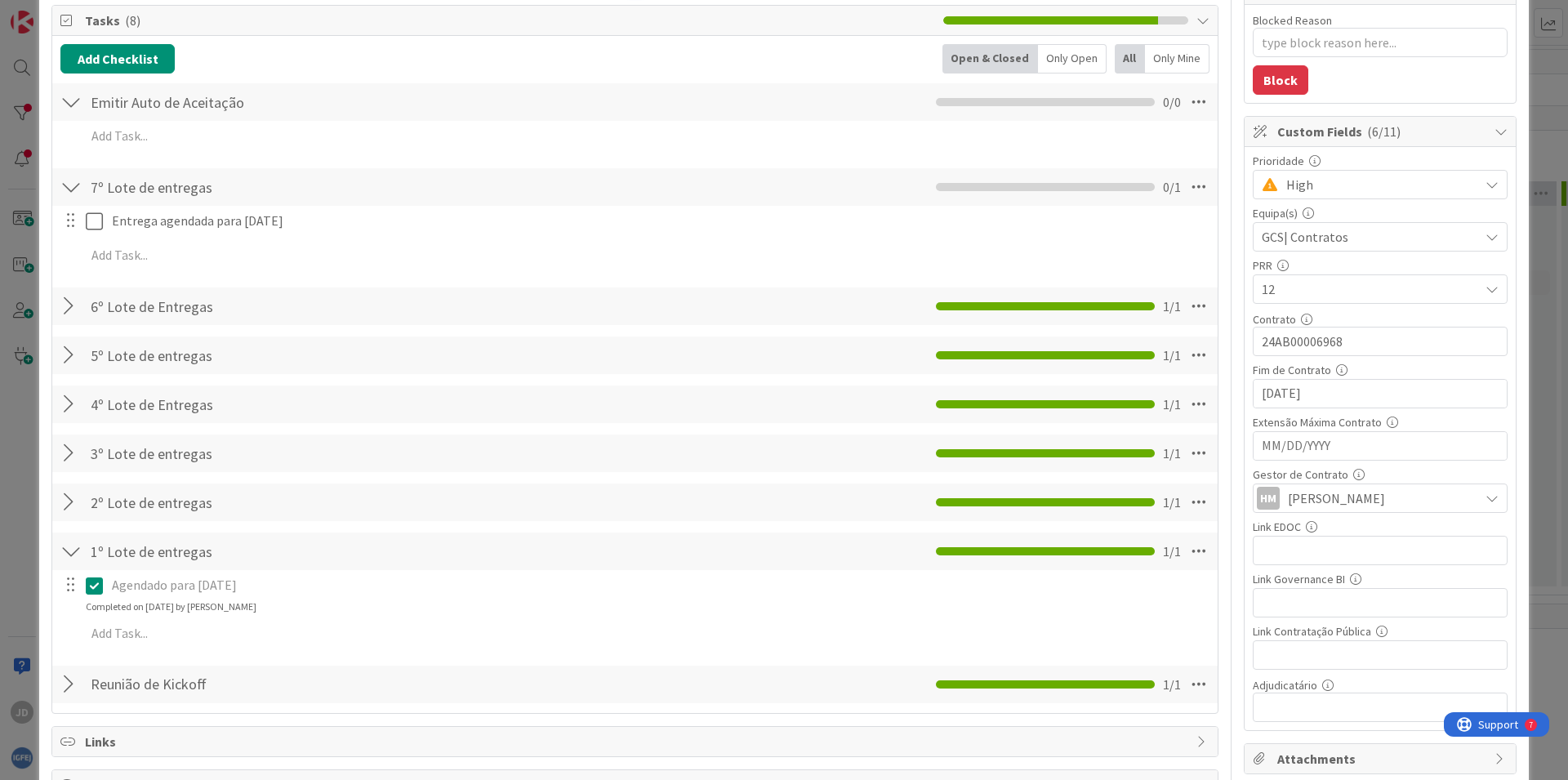
click at [67, 554] on div at bounding box center [71, 551] width 21 height 29
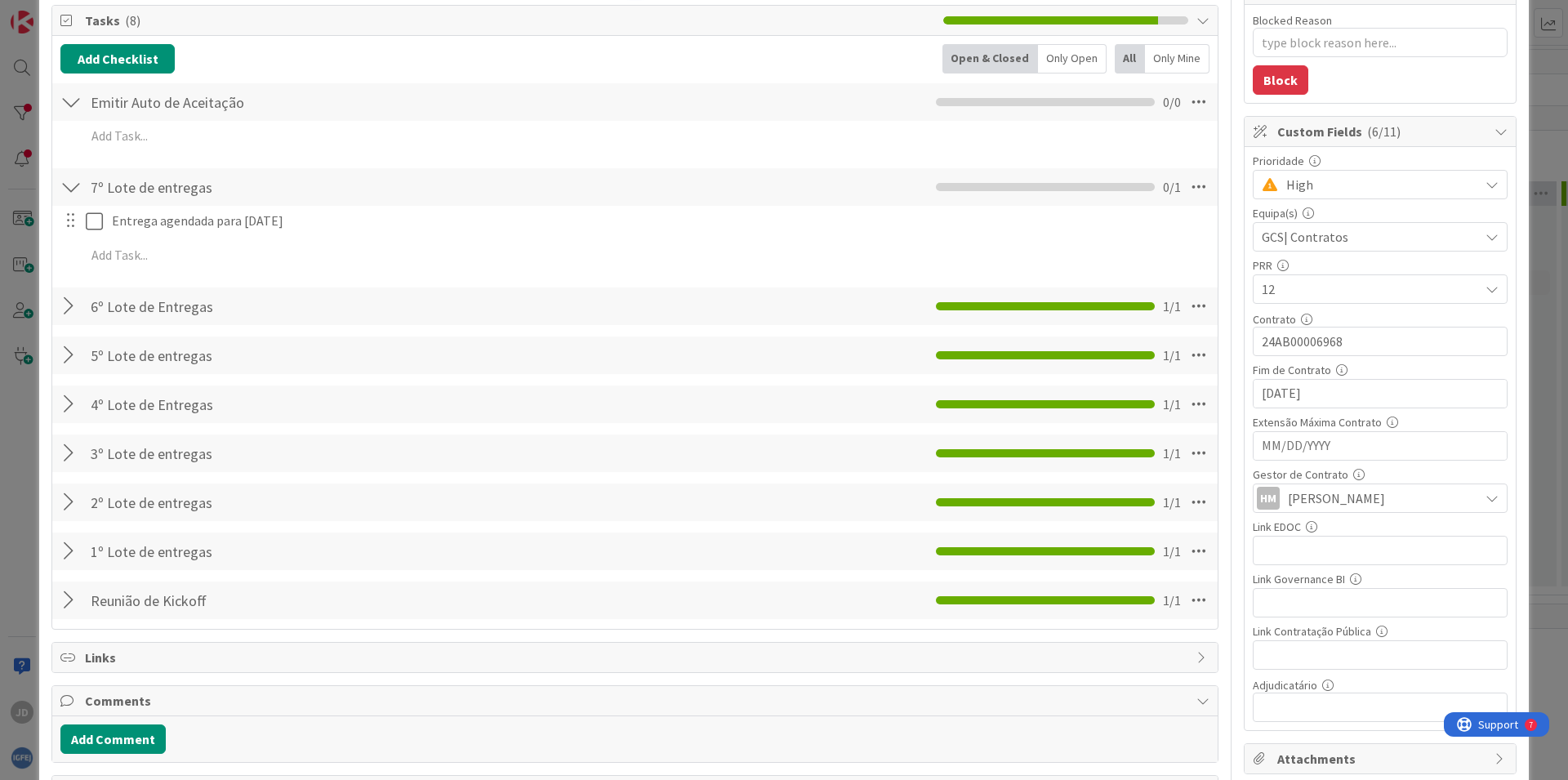
click at [68, 311] on div at bounding box center [71, 306] width 21 height 29
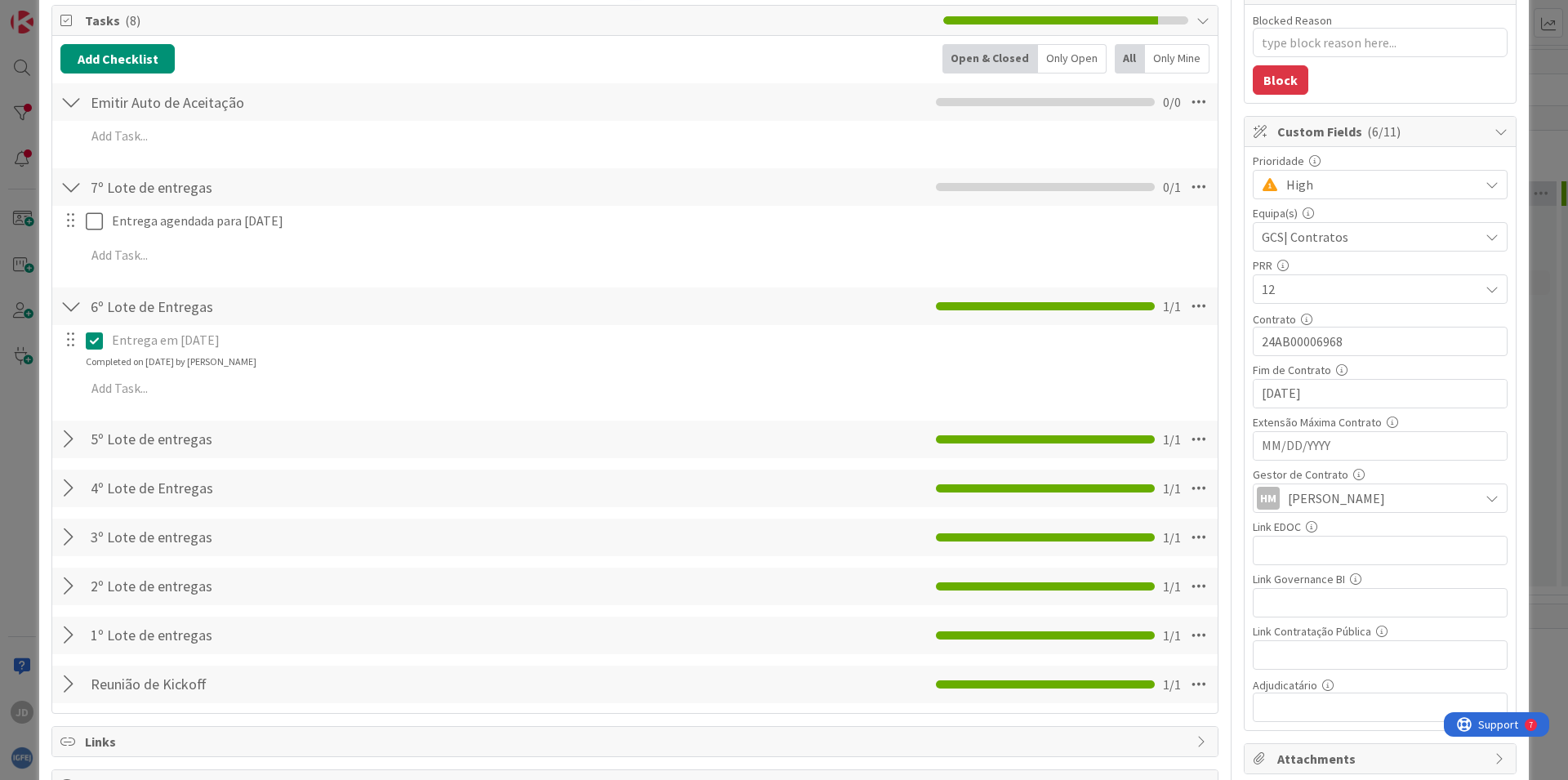
click at [68, 311] on div at bounding box center [71, 306] width 21 height 29
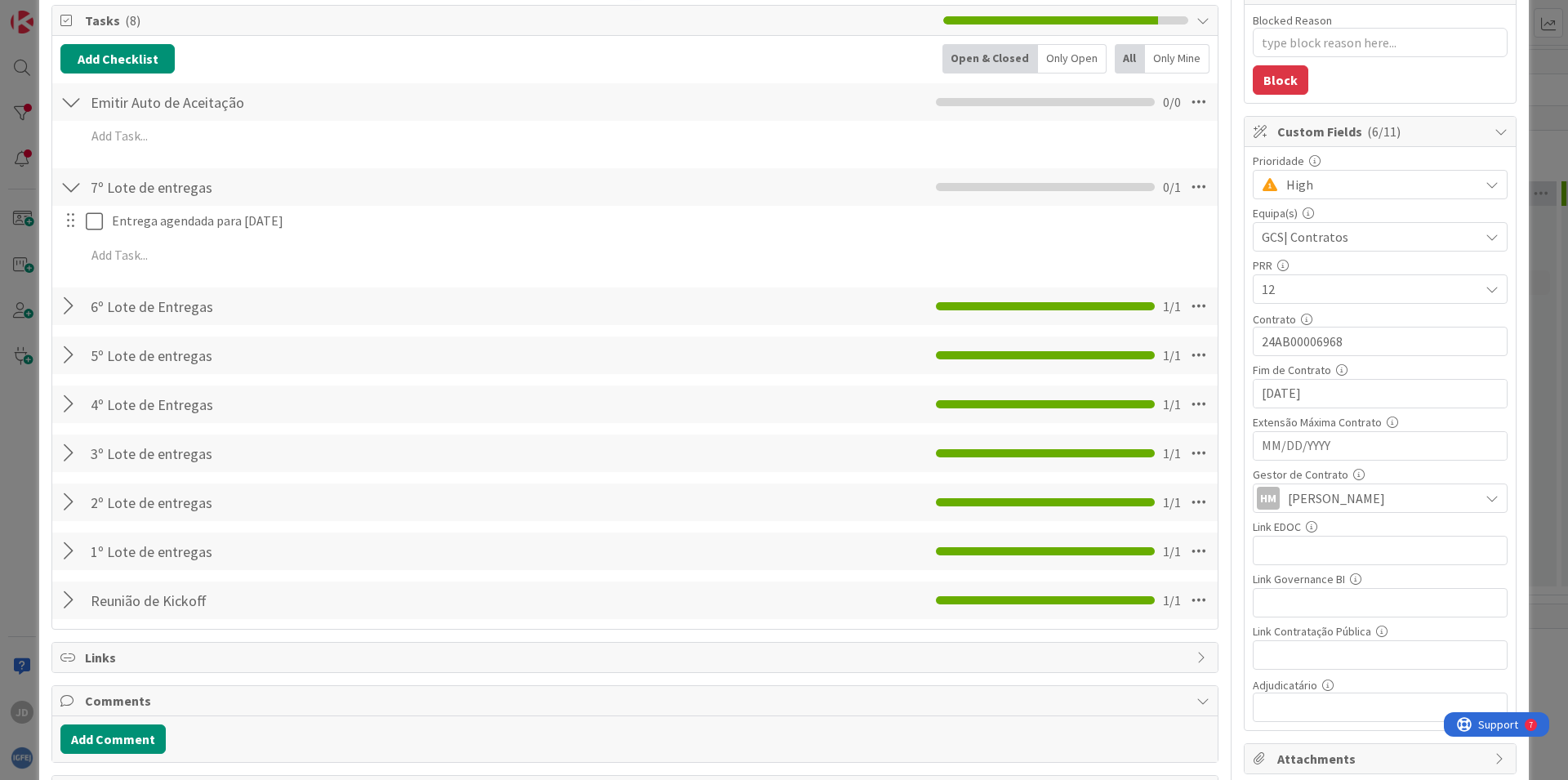
scroll to position [0, 0]
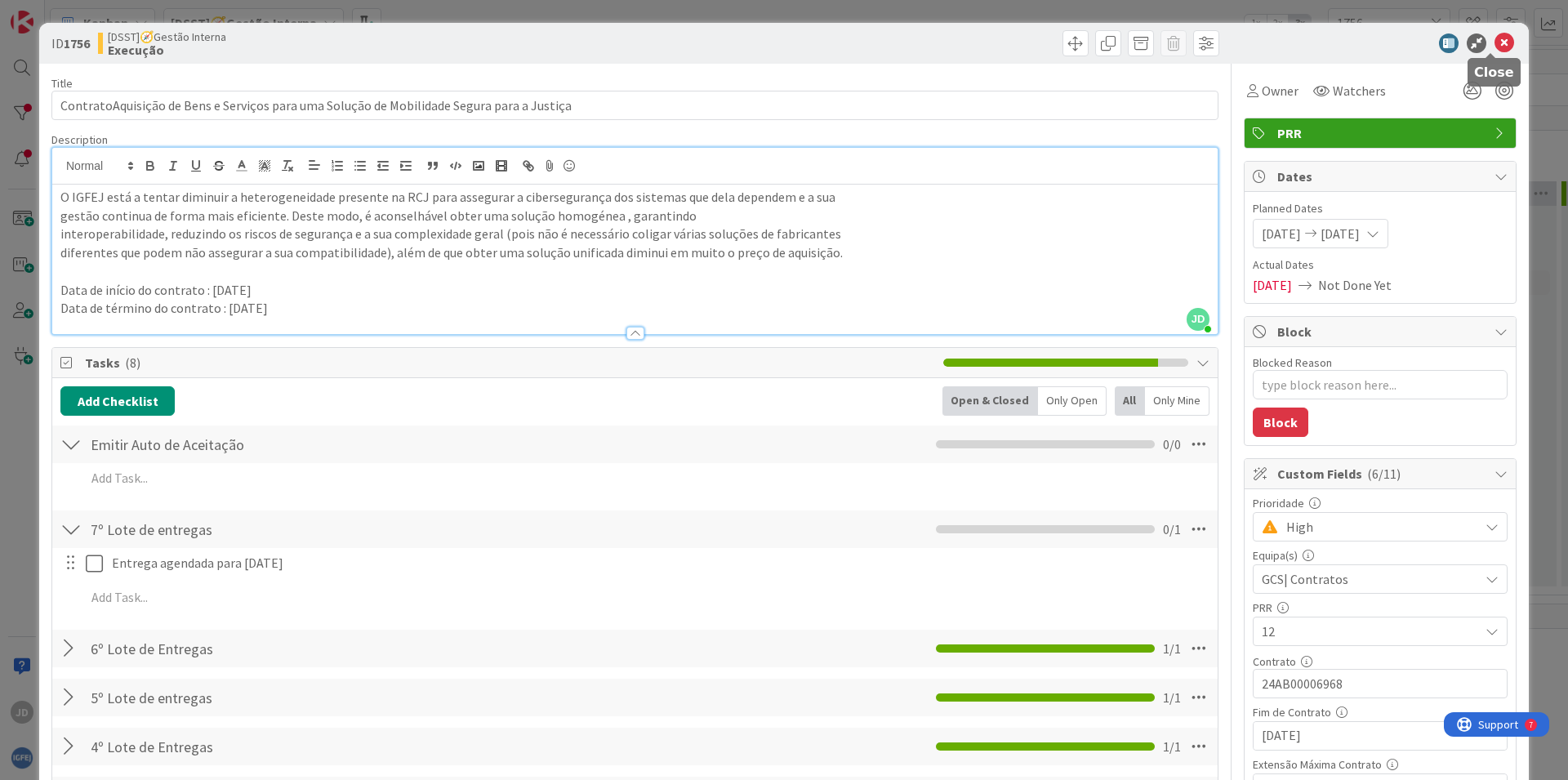
click at [1495, 42] on icon at bounding box center [1505, 43] width 20 height 20
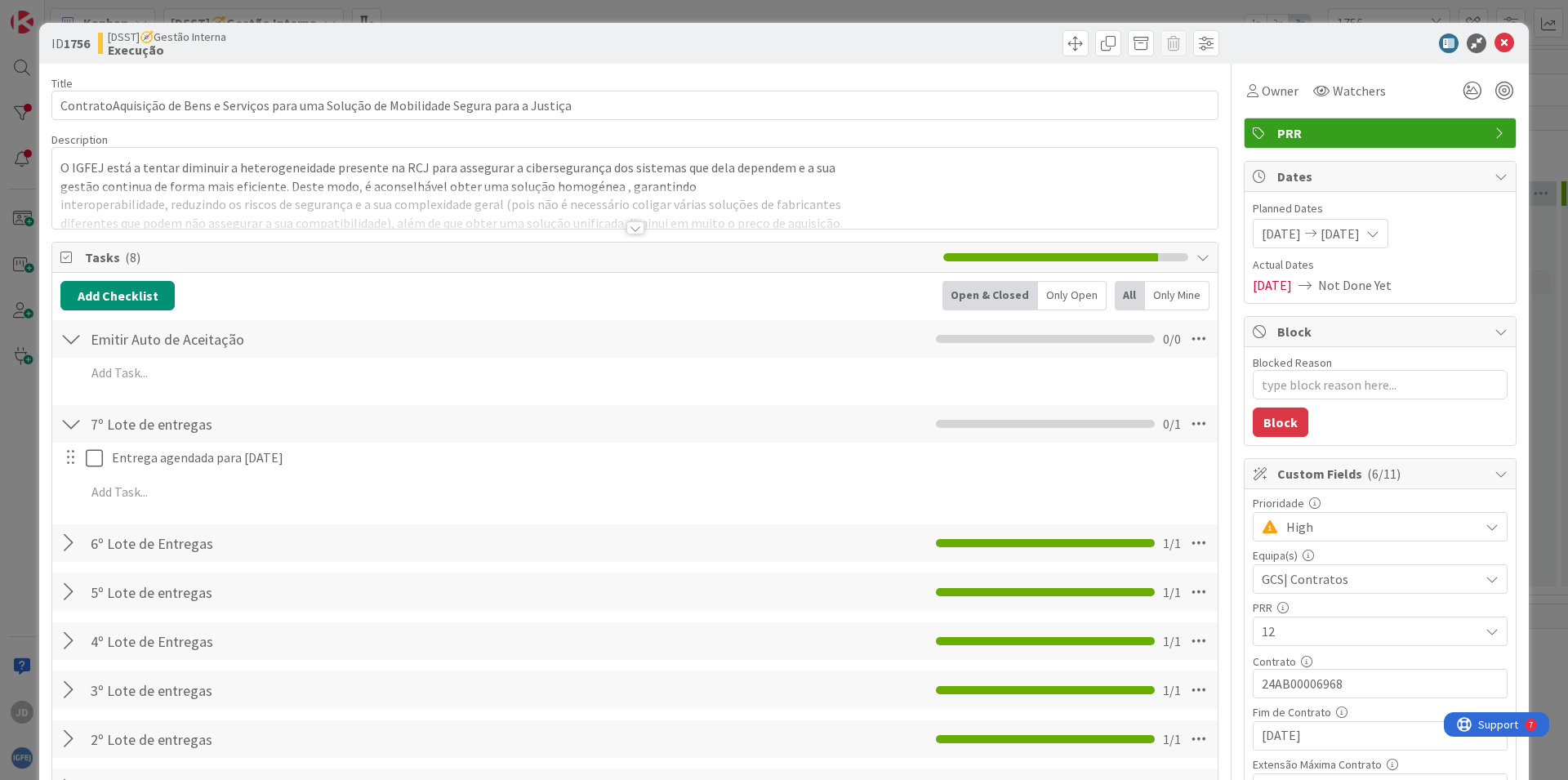
type textarea "x"
